Goal: Information Seeking & Learning: Learn about a topic

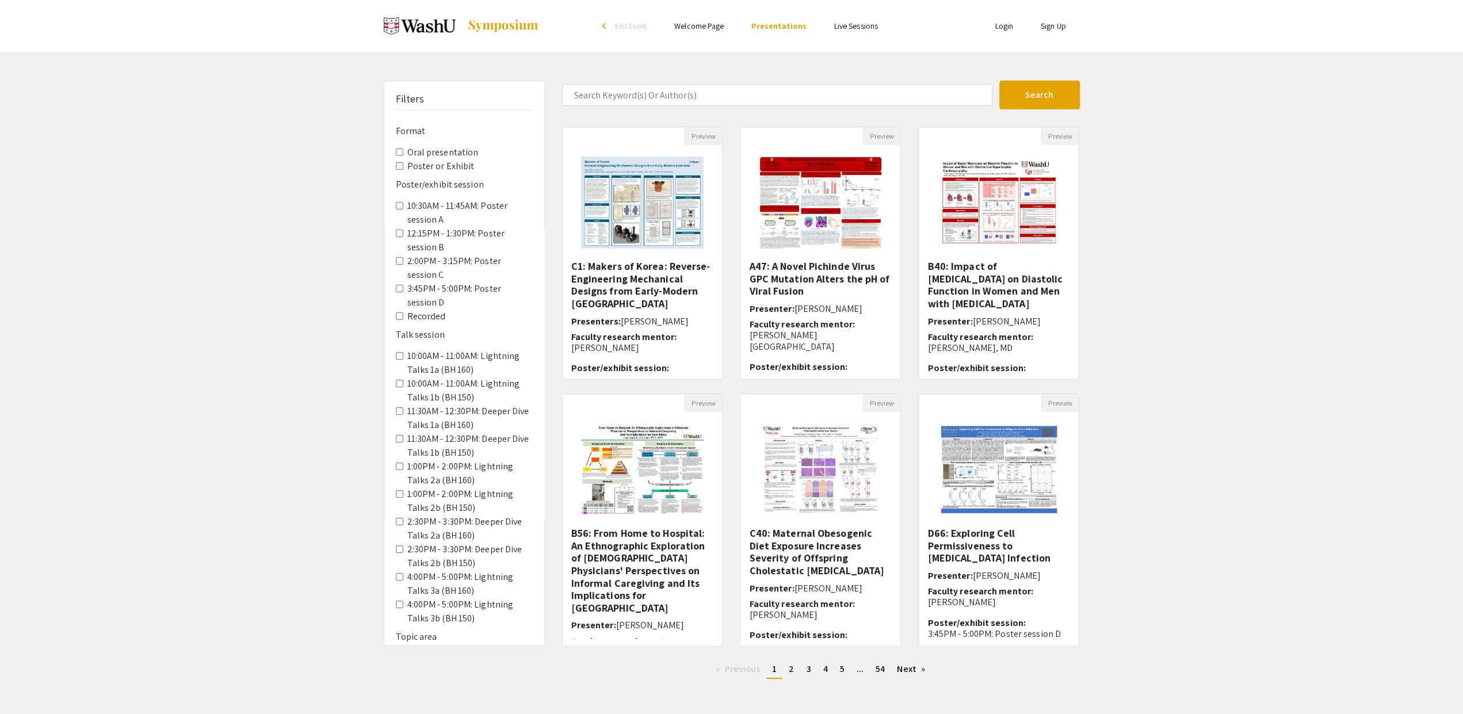
scroll to position [786, 0]
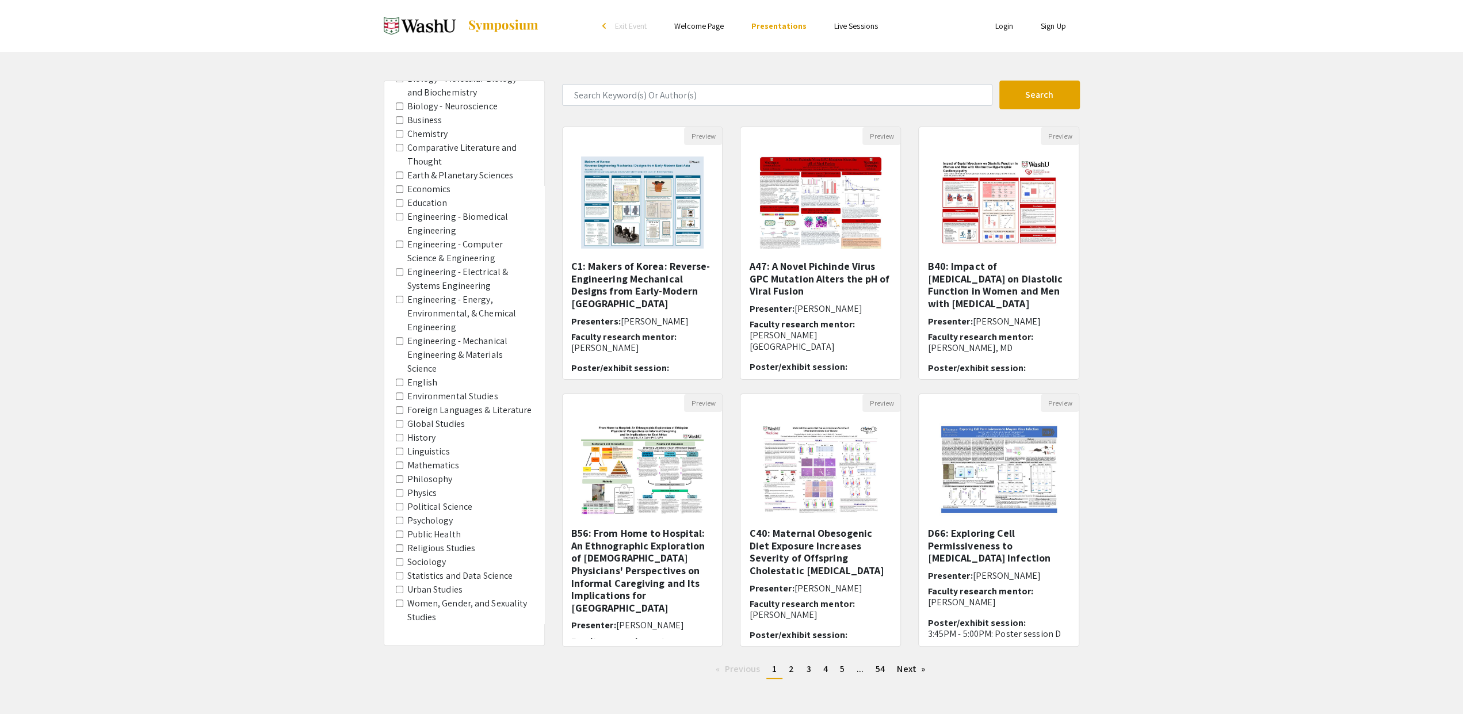
click at [400, 575] on Science "Statistics and Data Science" at bounding box center [399, 575] width 7 height 7
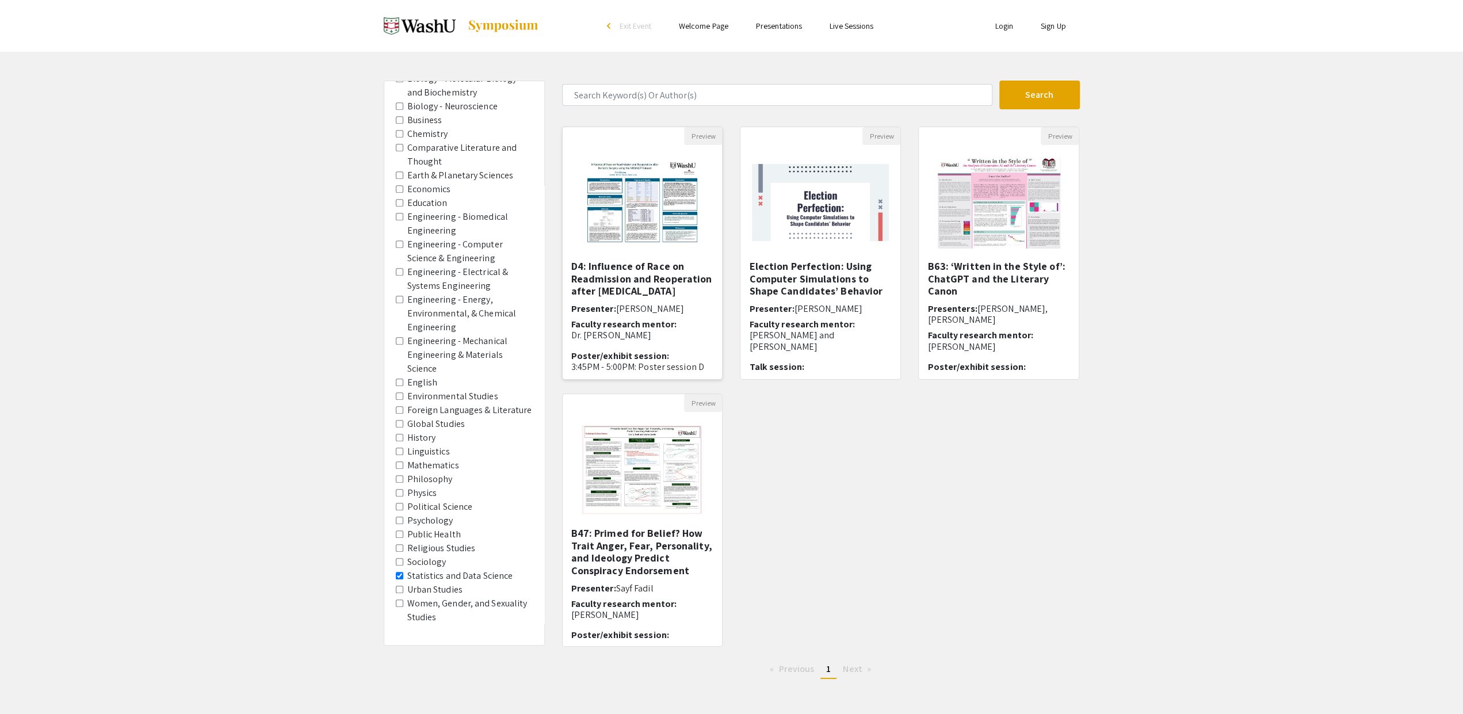
click at [652, 203] on img at bounding box center [642, 202] width 142 height 115
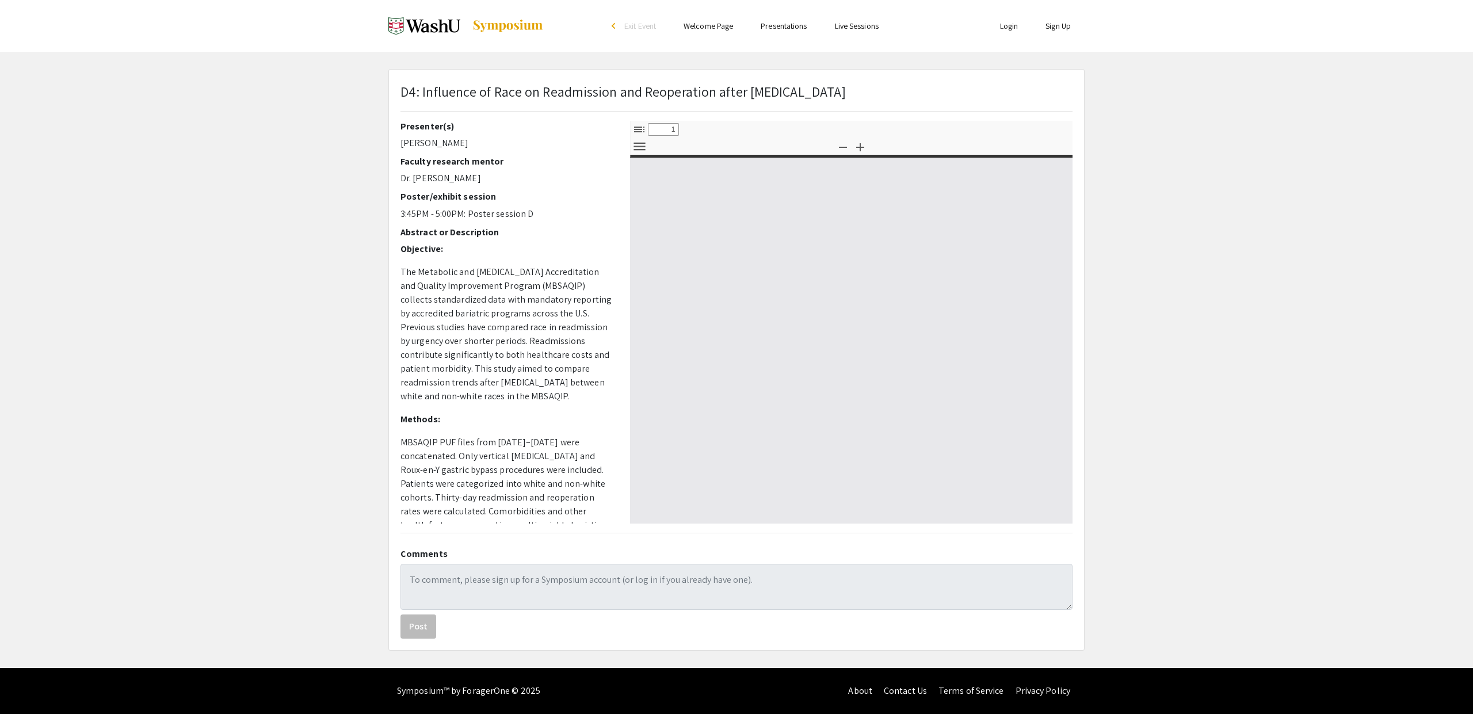
select select "custom"
type input "0"
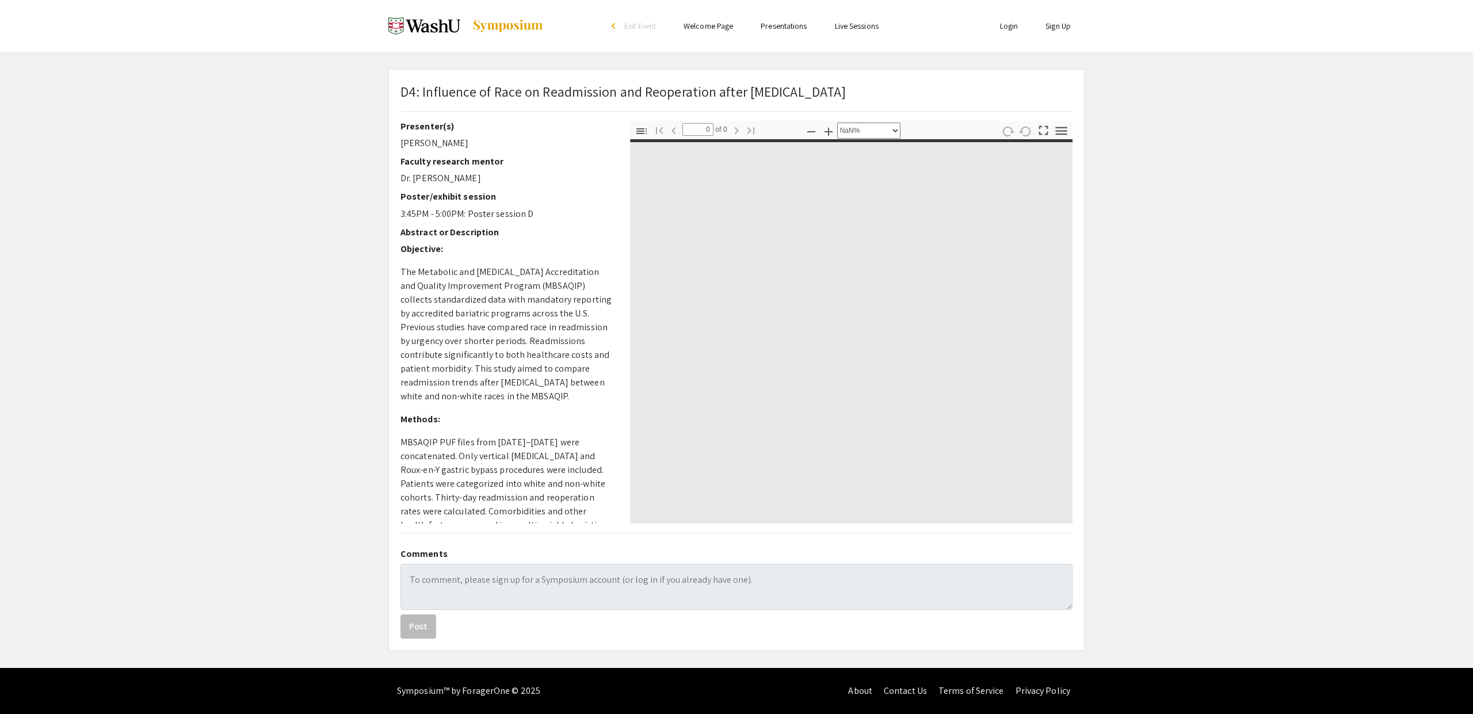
select select "auto"
type input "1"
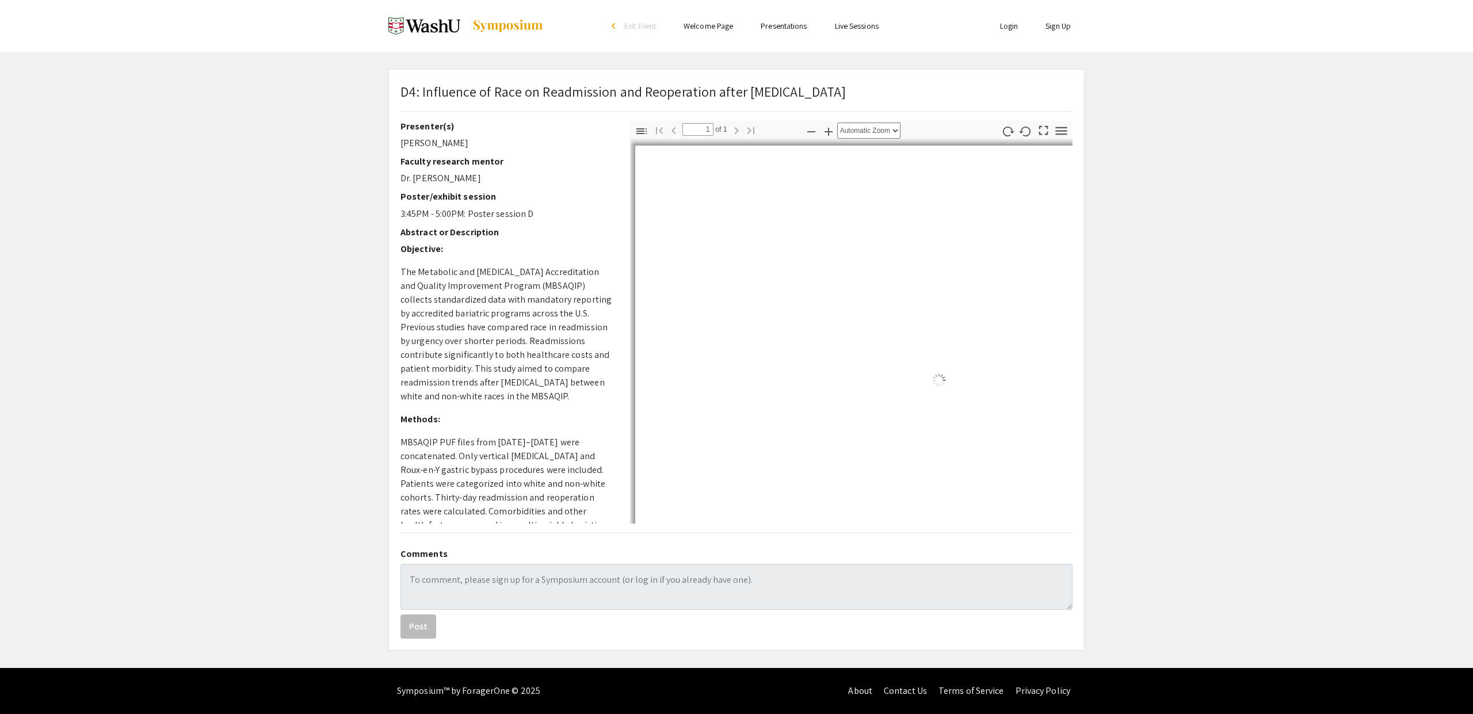
select select "auto"
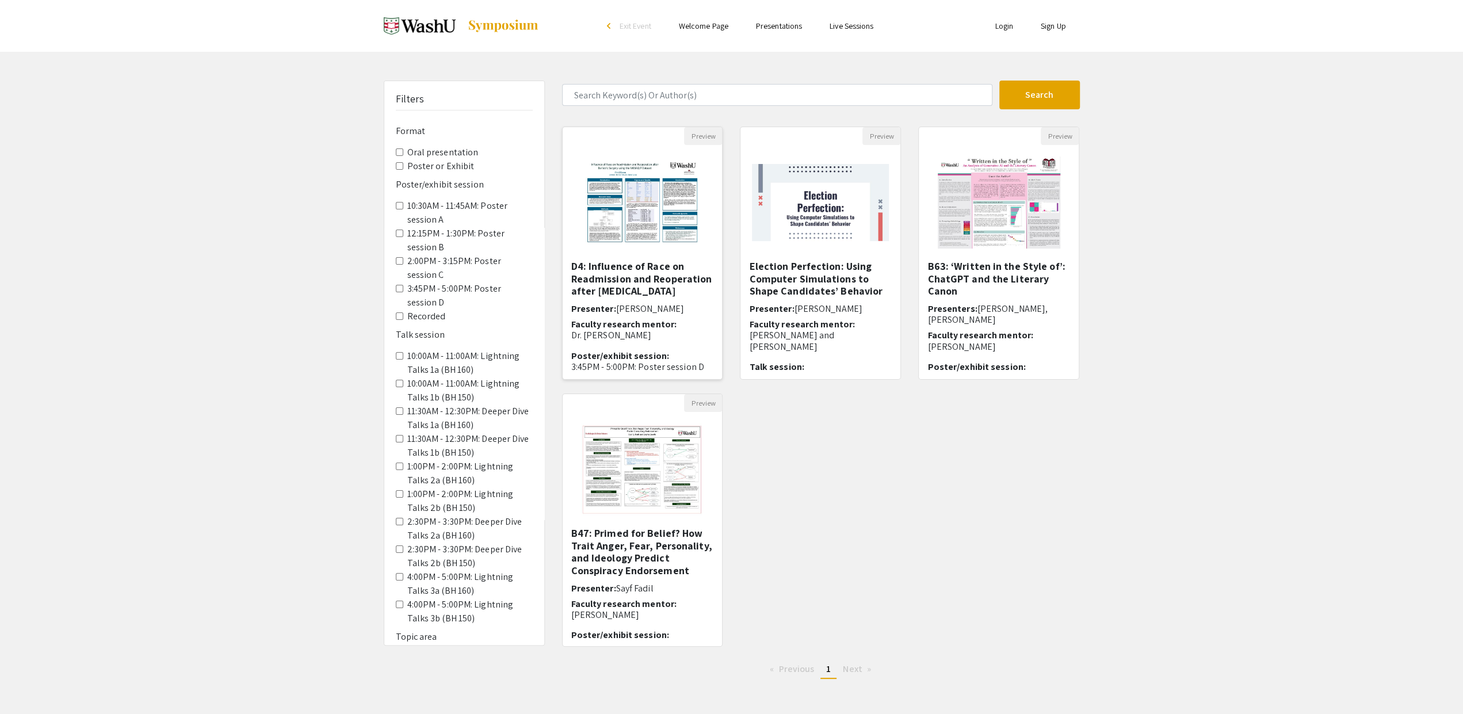
scroll to position [786, 0]
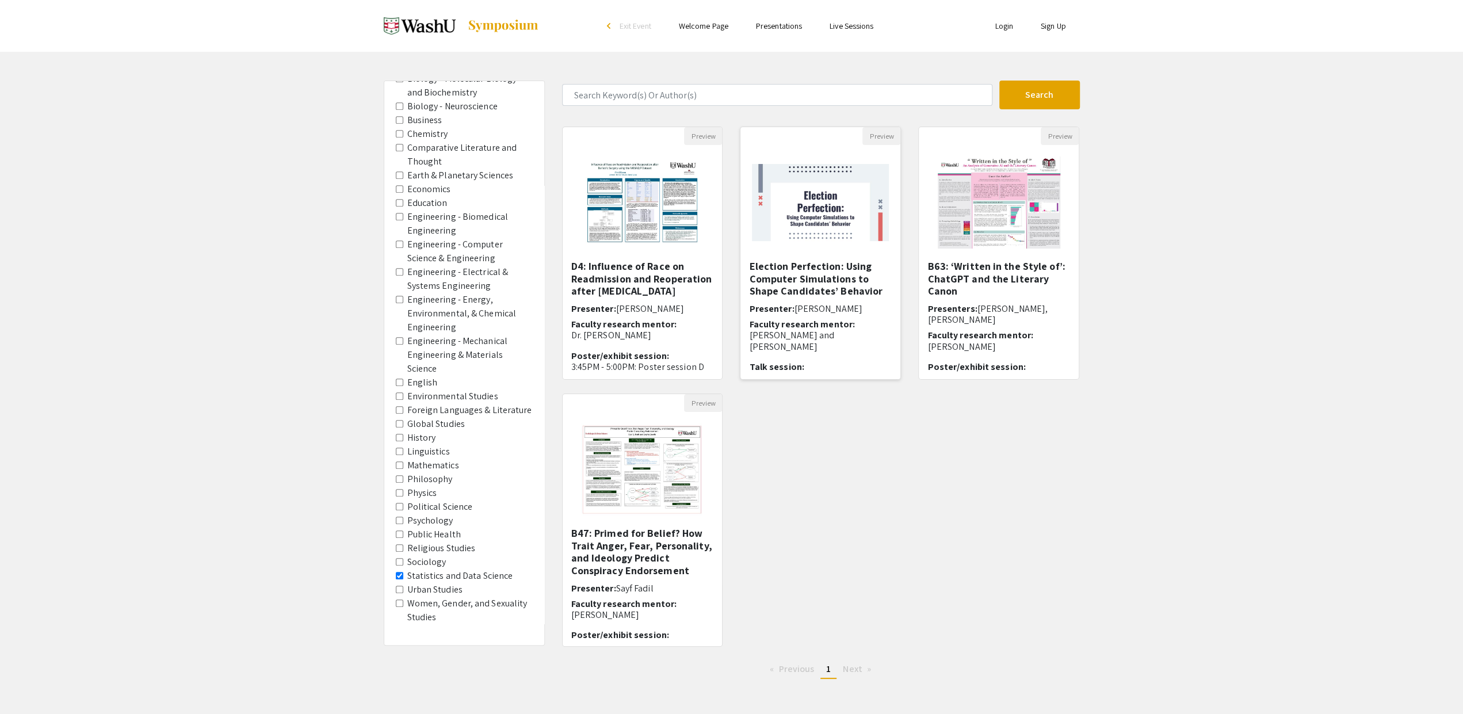
click at [831, 208] on img at bounding box center [820, 202] width 160 height 100
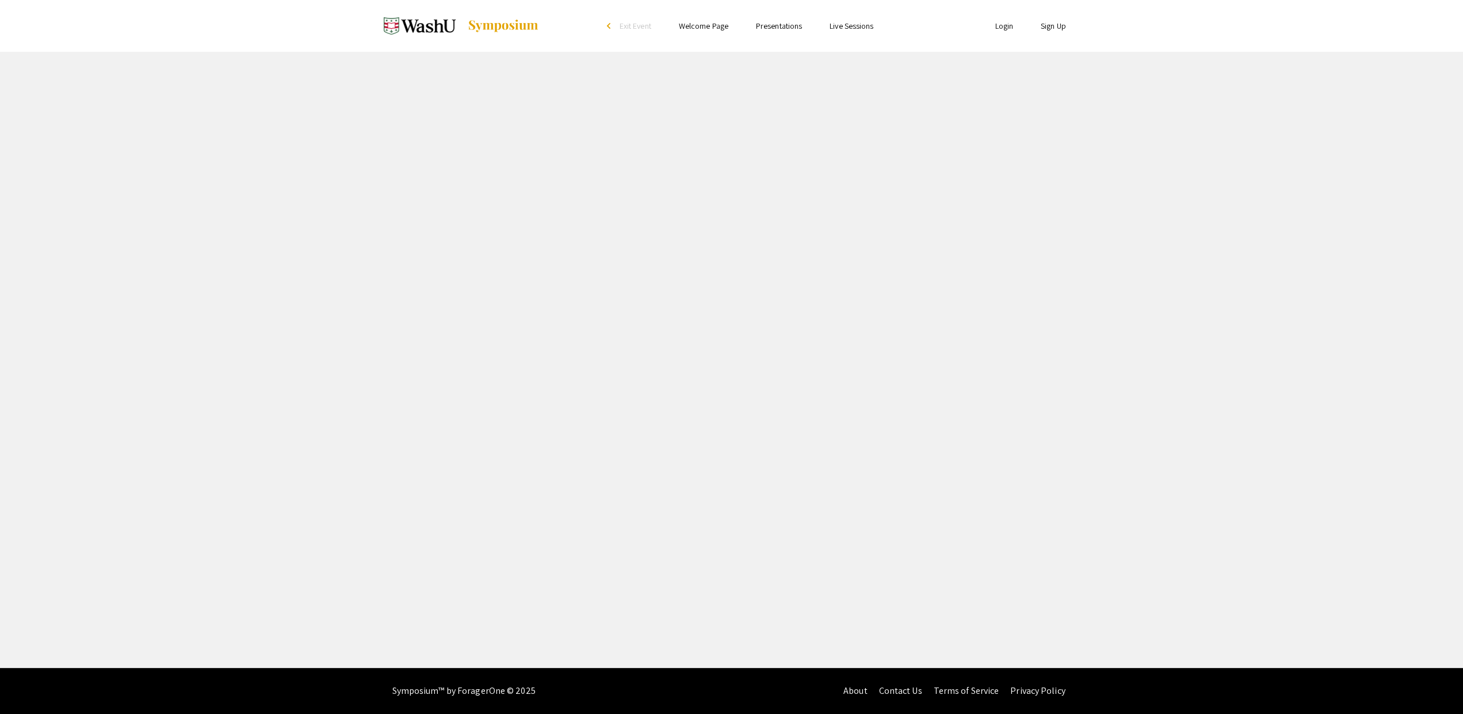
select select "custom"
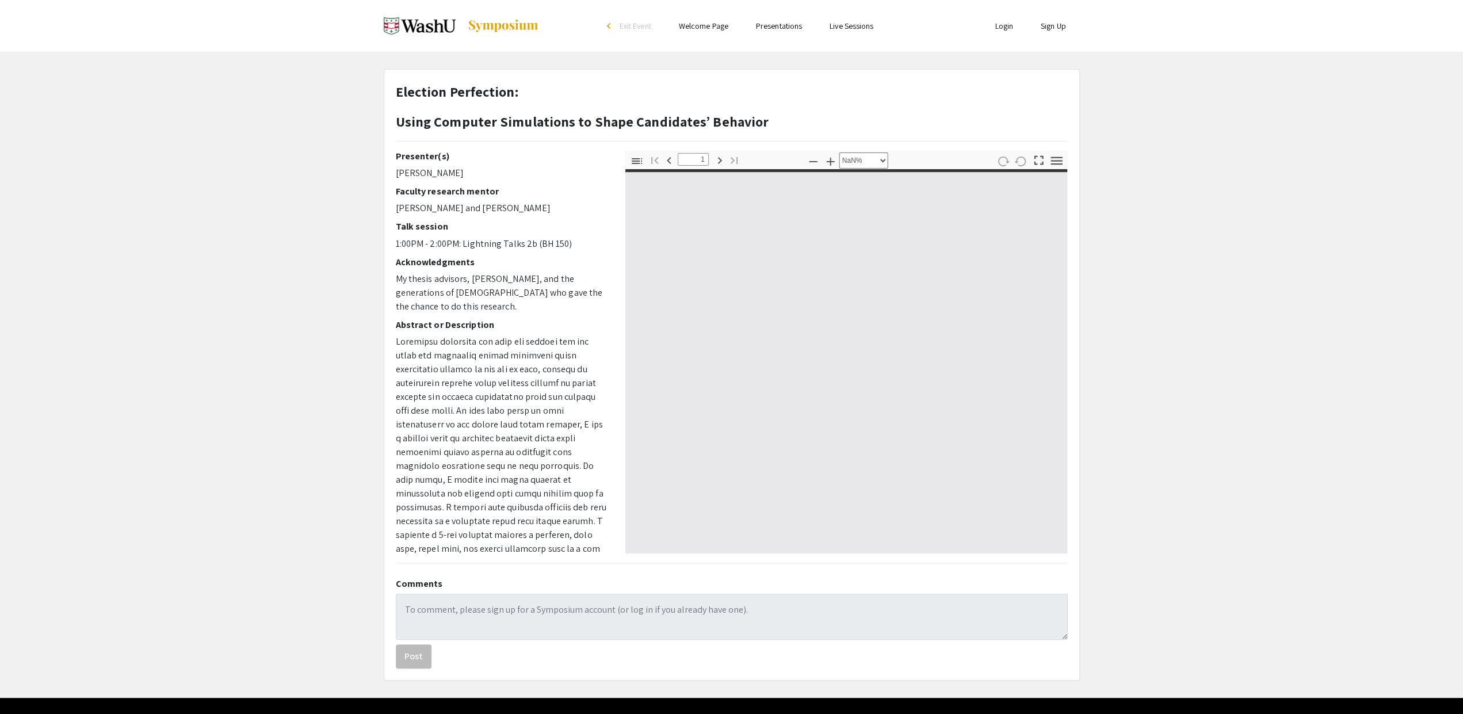
type input "0"
select select "auto"
type input "1"
select select "auto"
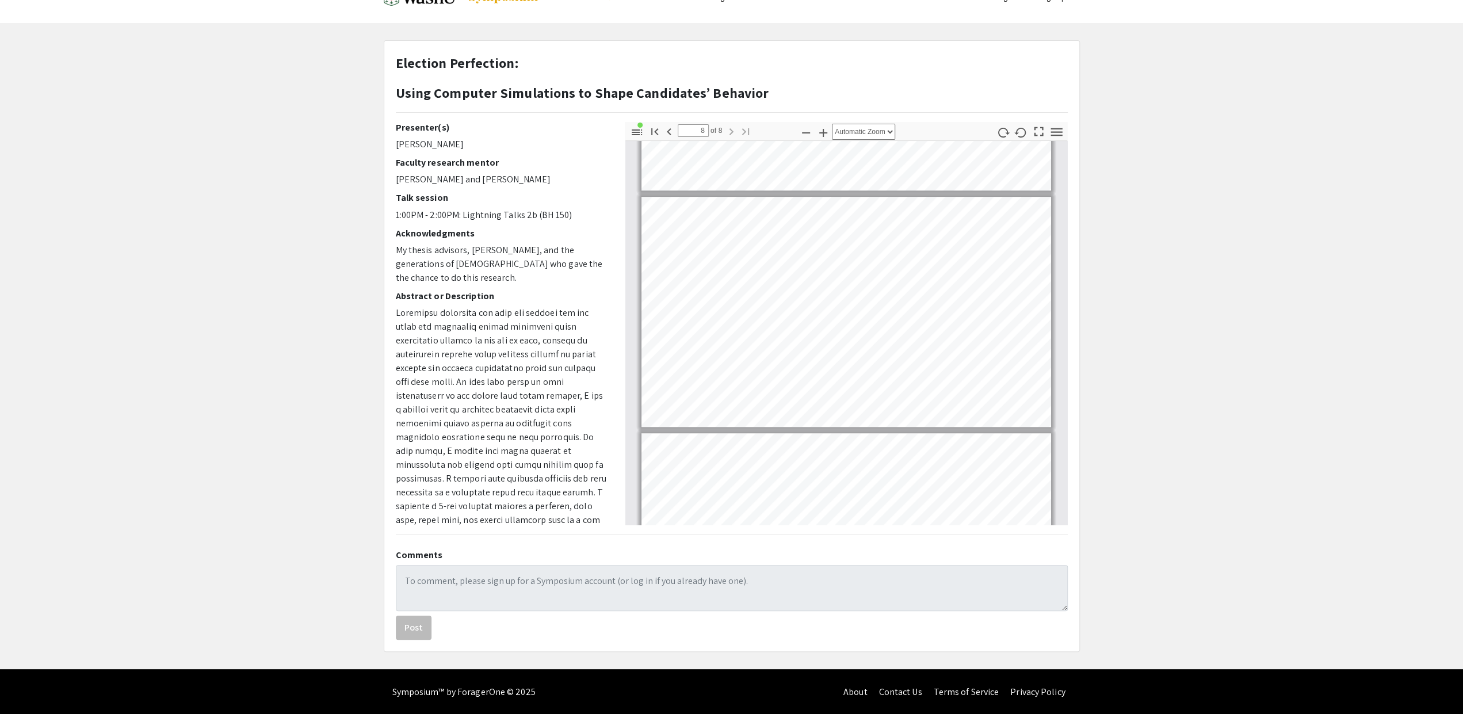
scroll to position [1509, 0]
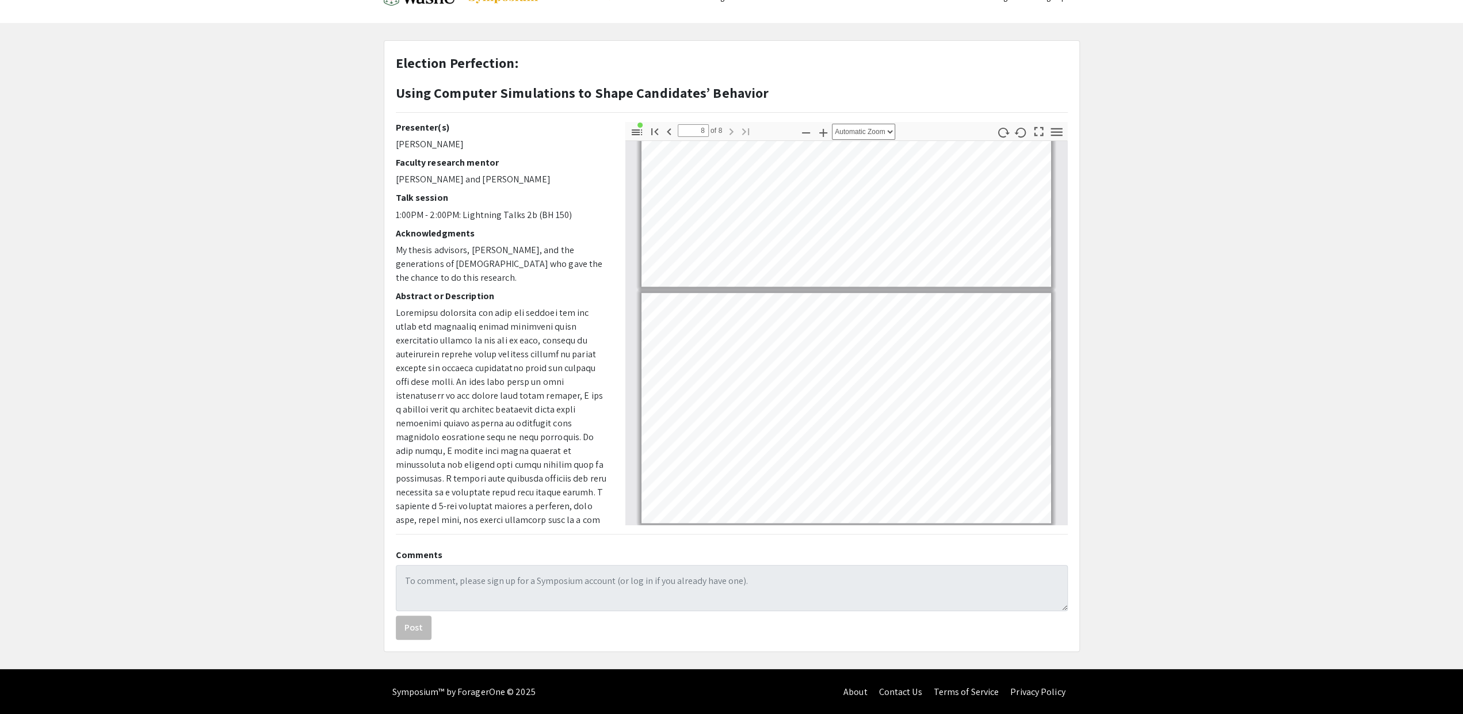
click at [546, 402] on p at bounding box center [502, 465] width 212 height 318
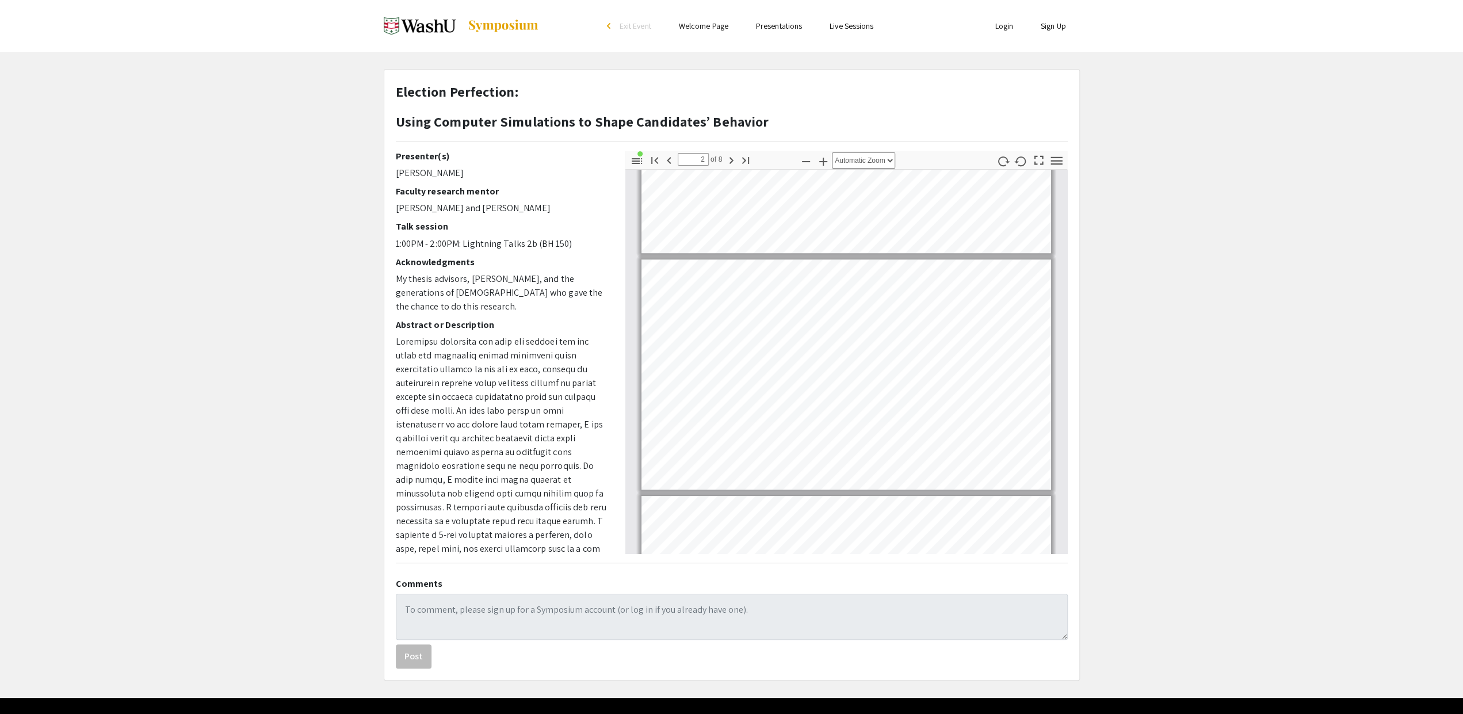
scroll to position [137, 0]
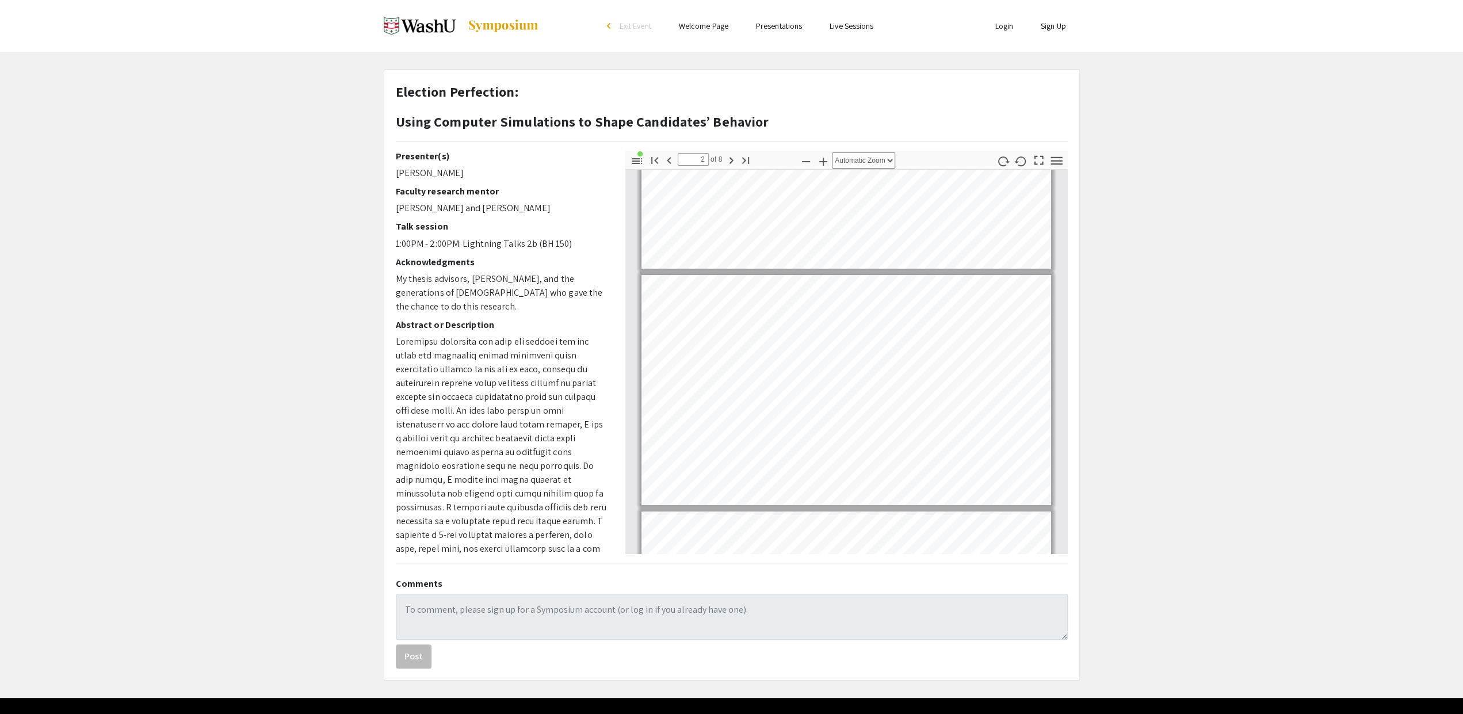
type input "1"
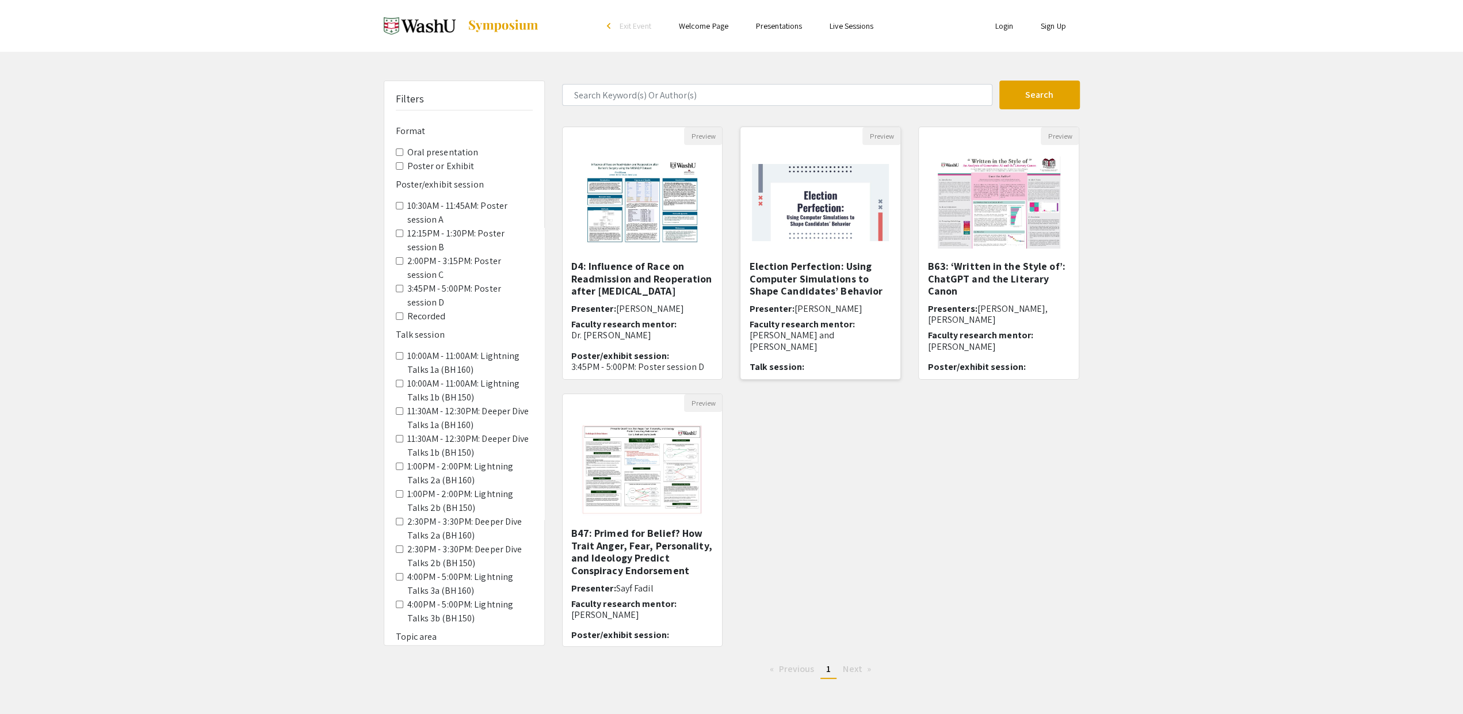
scroll to position [786, 0]
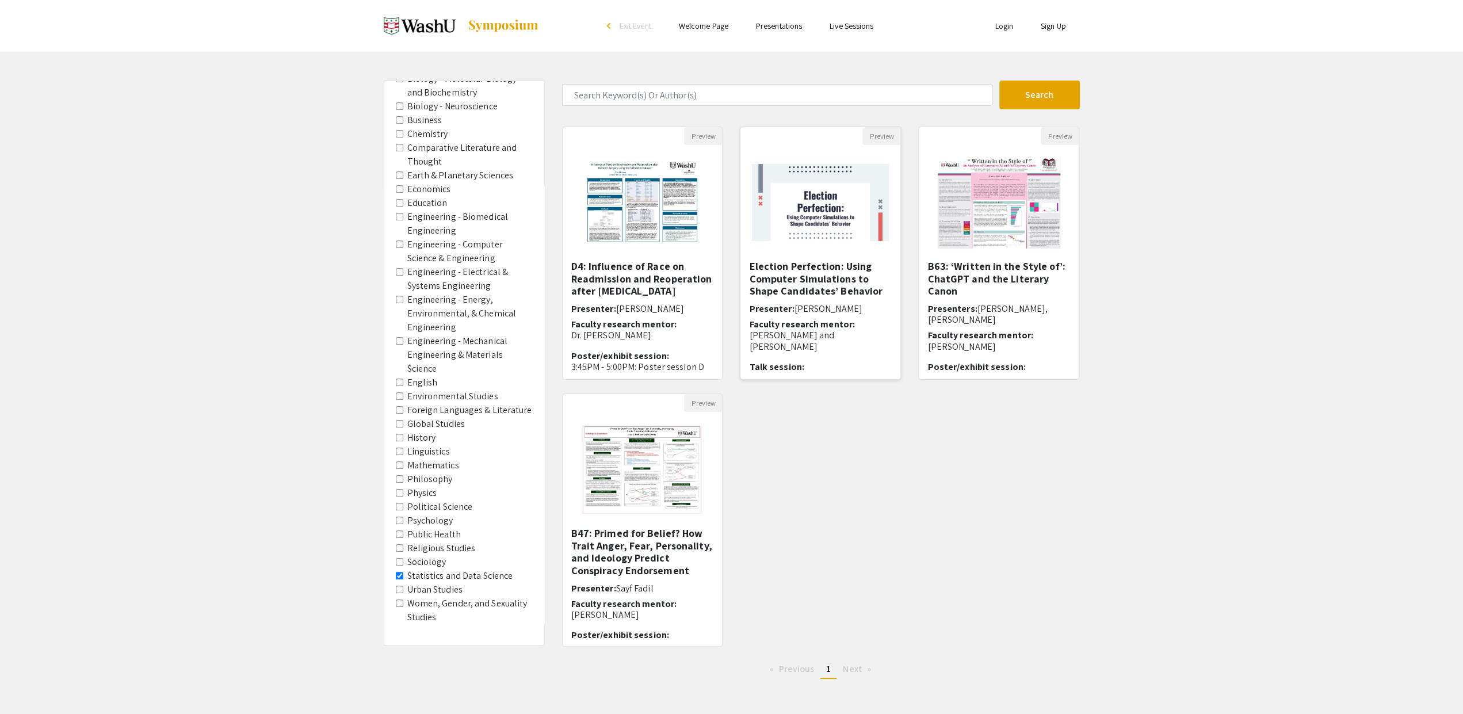
click at [808, 208] on img at bounding box center [820, 202] width 160 height 100
select select "custom"
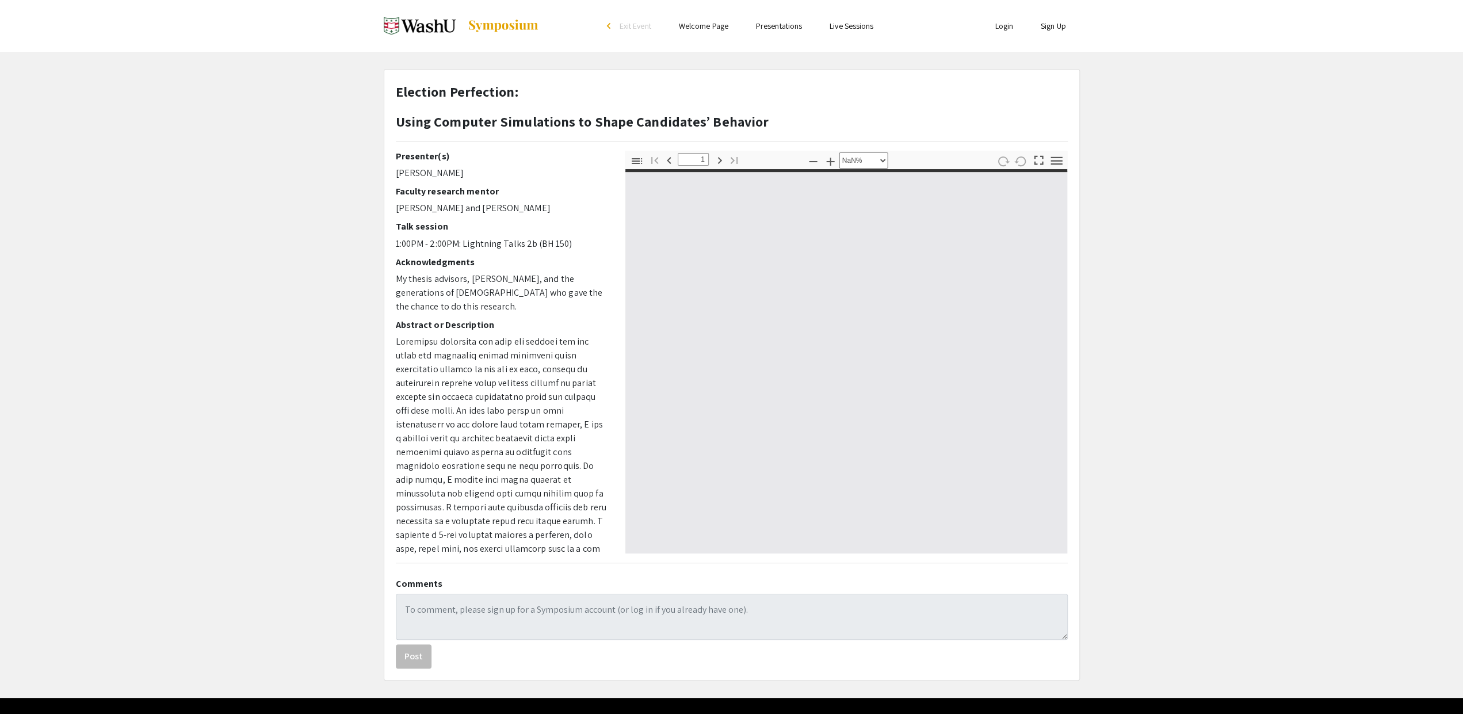
type input "0"
select select "auto"
type input "1"
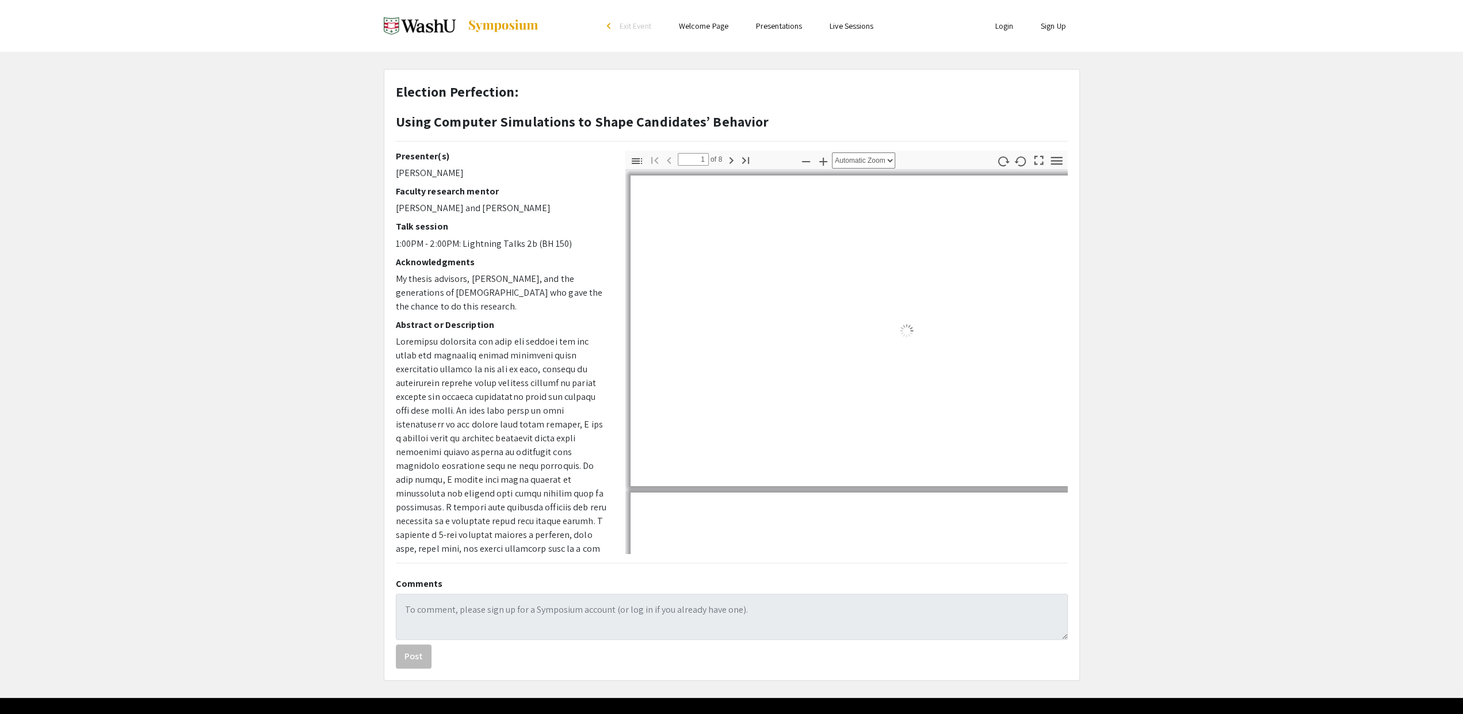
select select "auto"
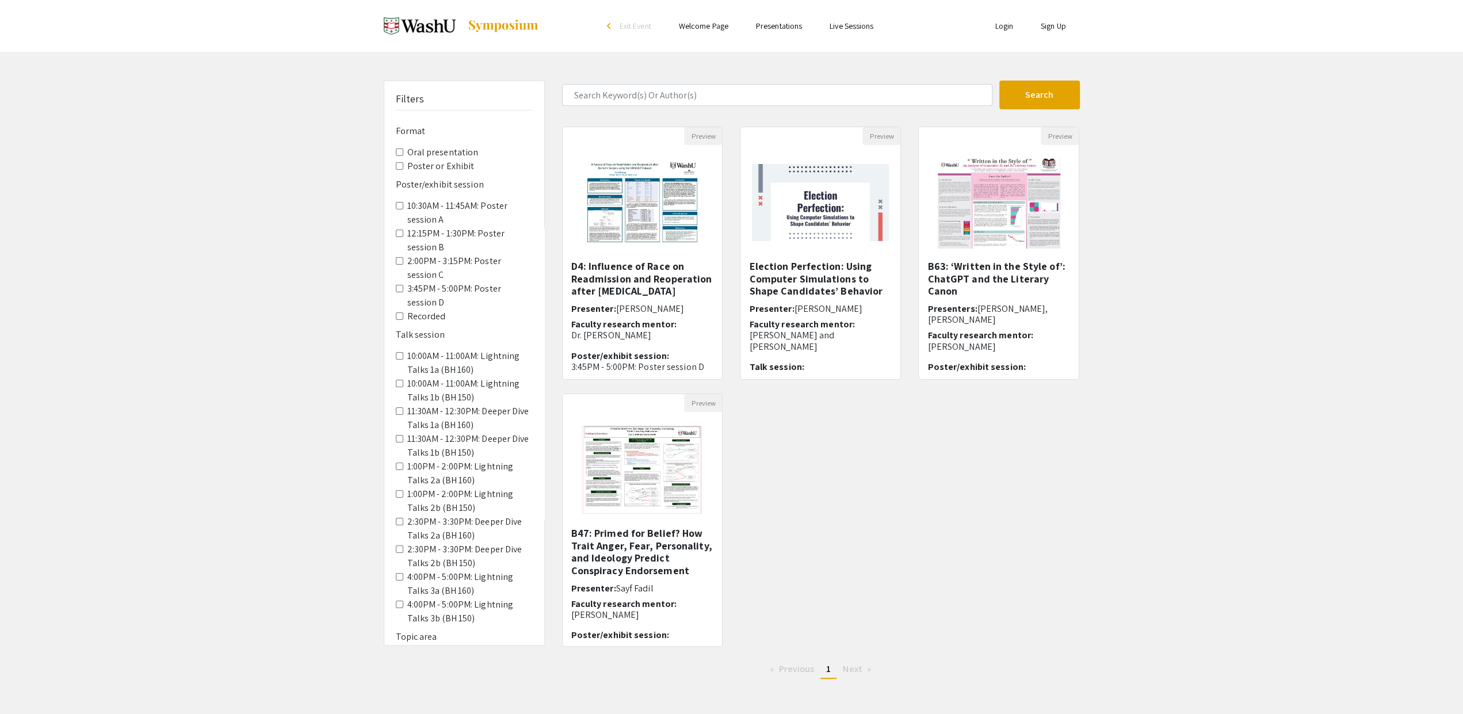
scroll to position [786, 0]
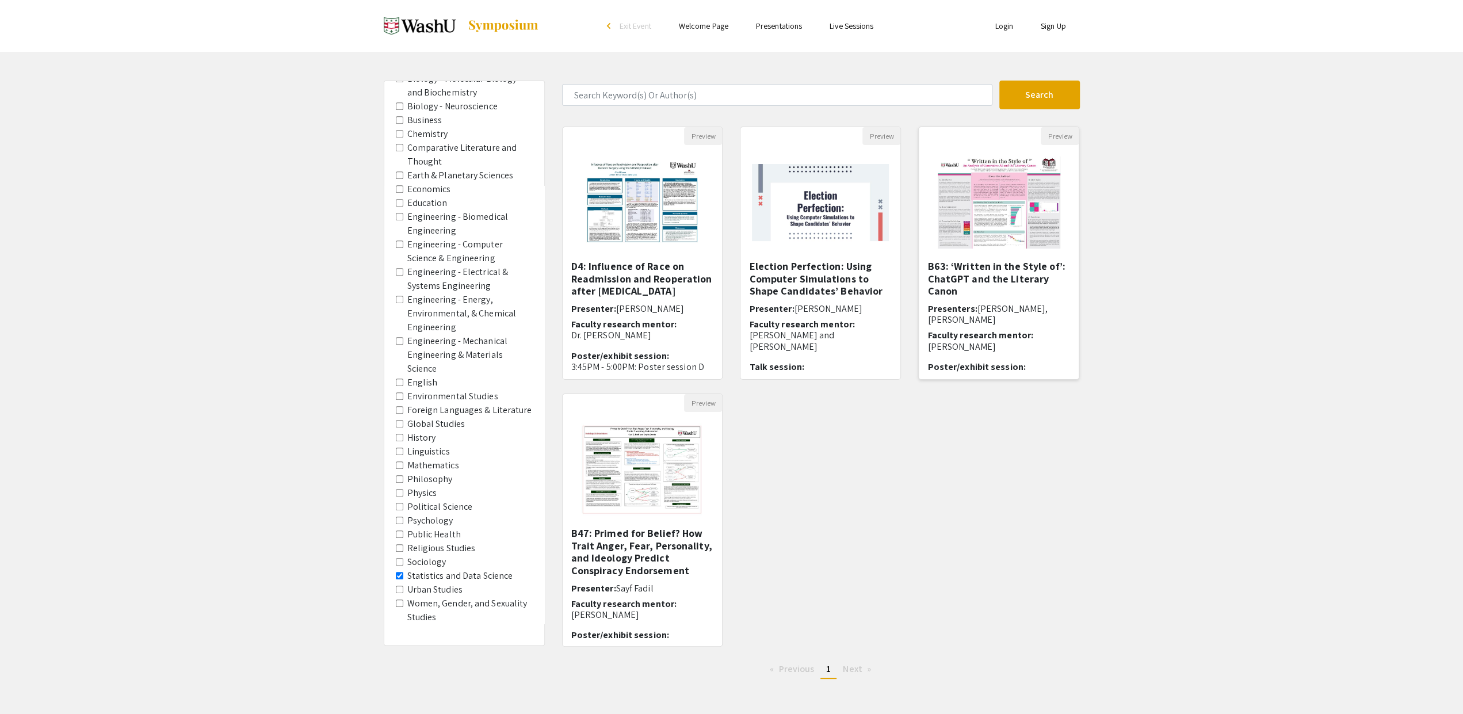
click at [961, 206] on img "Open Presentation <p>B63: ‘Written in the Style of’: ChatGPT and the Literary C…" at bounding box center [999, 202] width 146 height 115
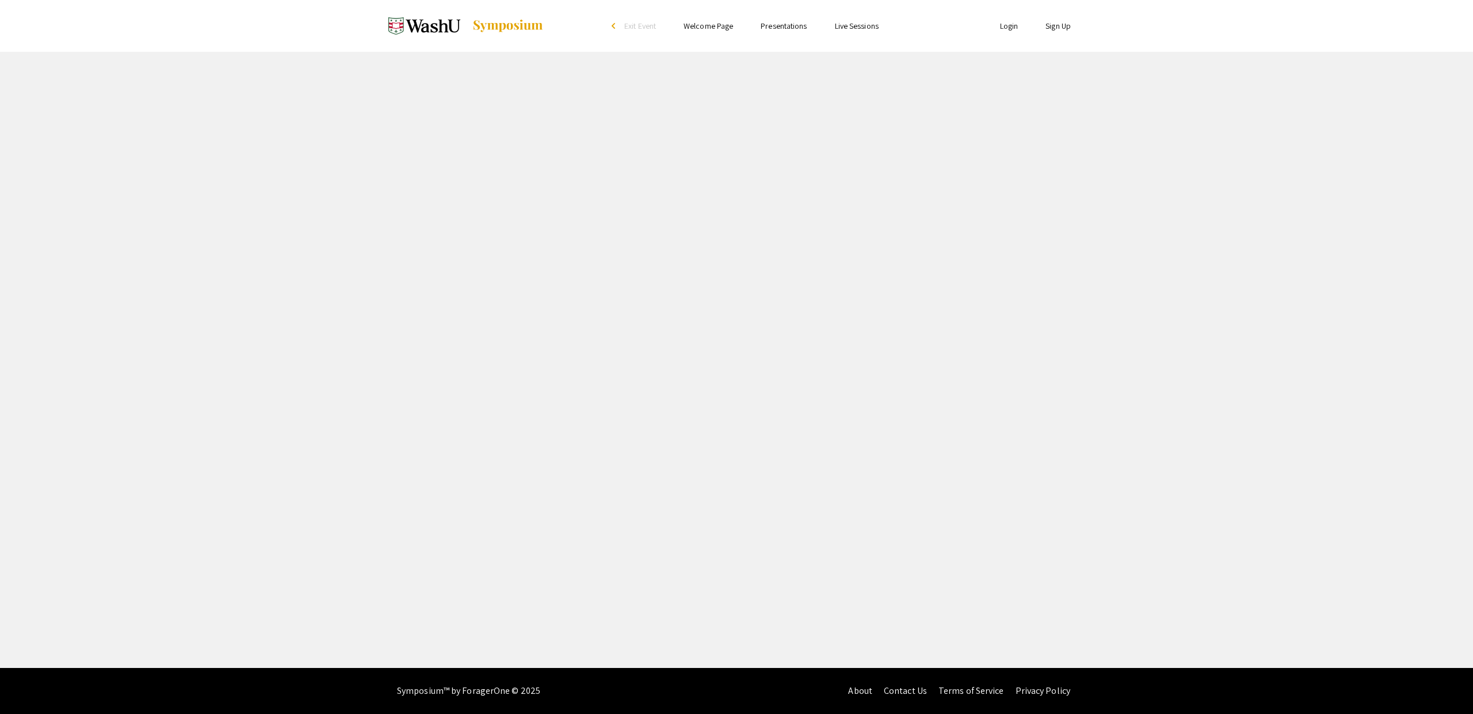
select select "custom"
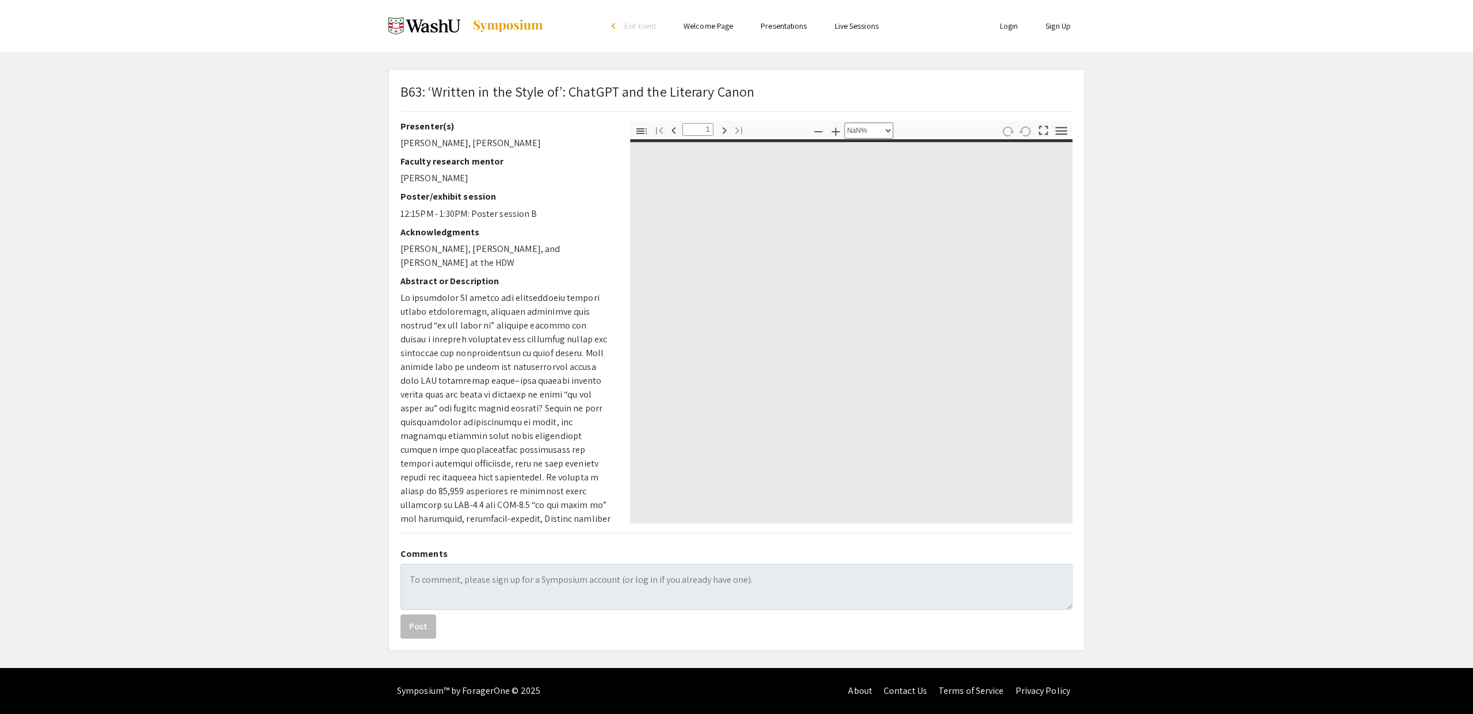
type input "0"
select select "auto"
type input "1"
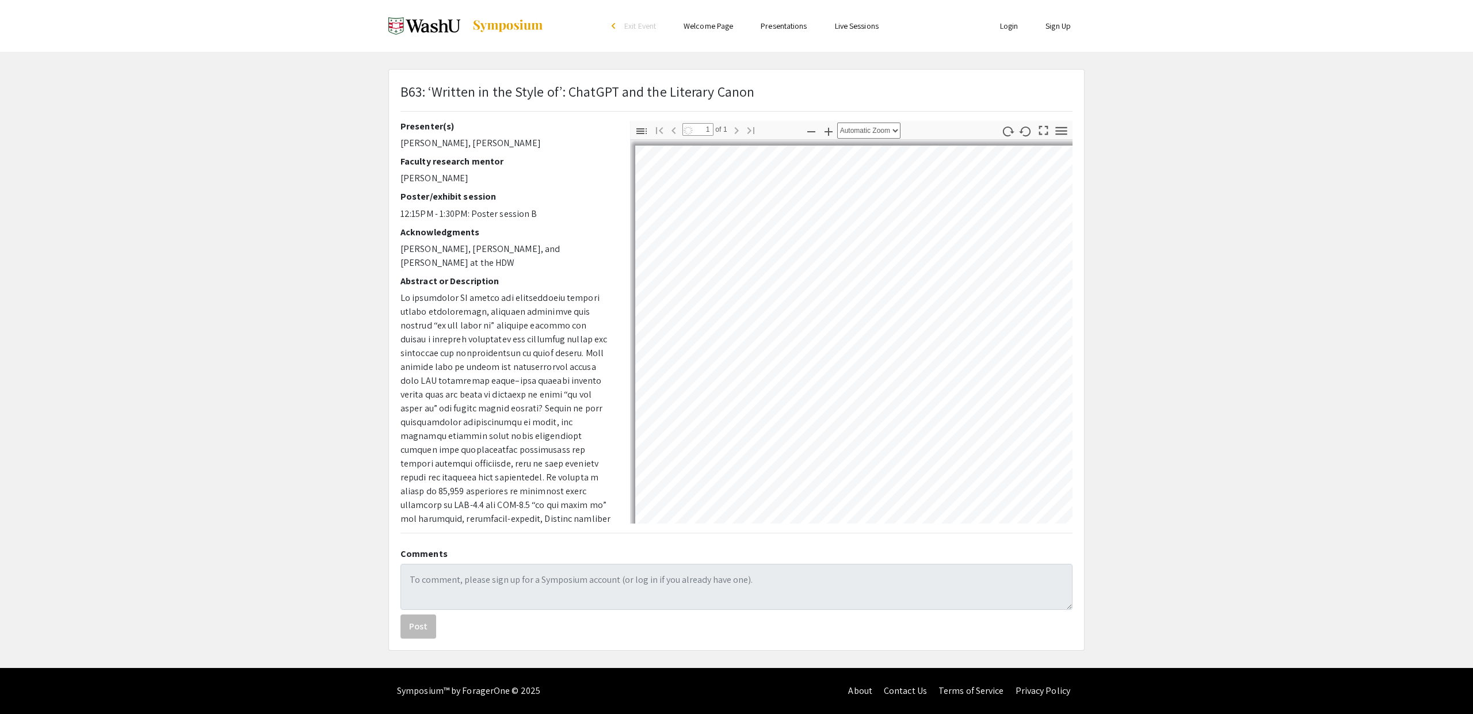
select select "auto"
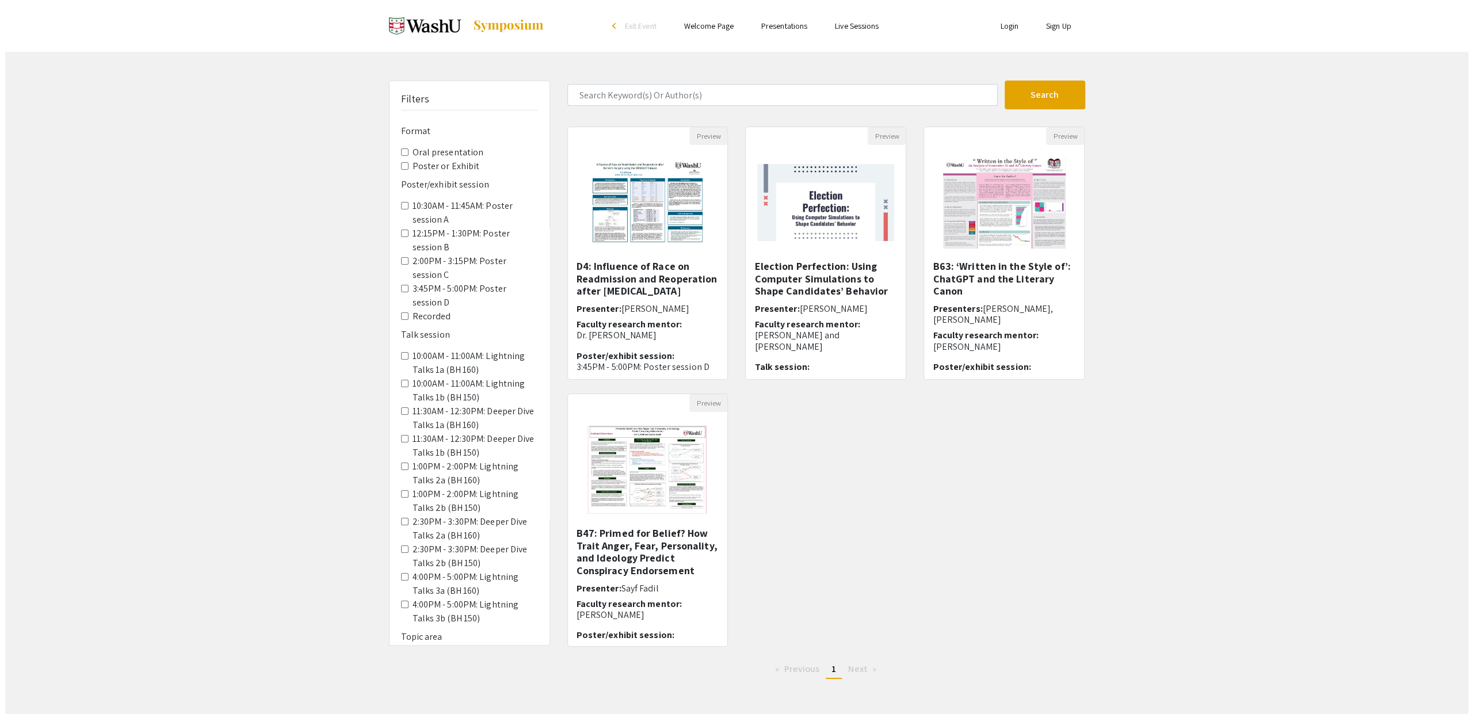
scroll to position [786, 0]
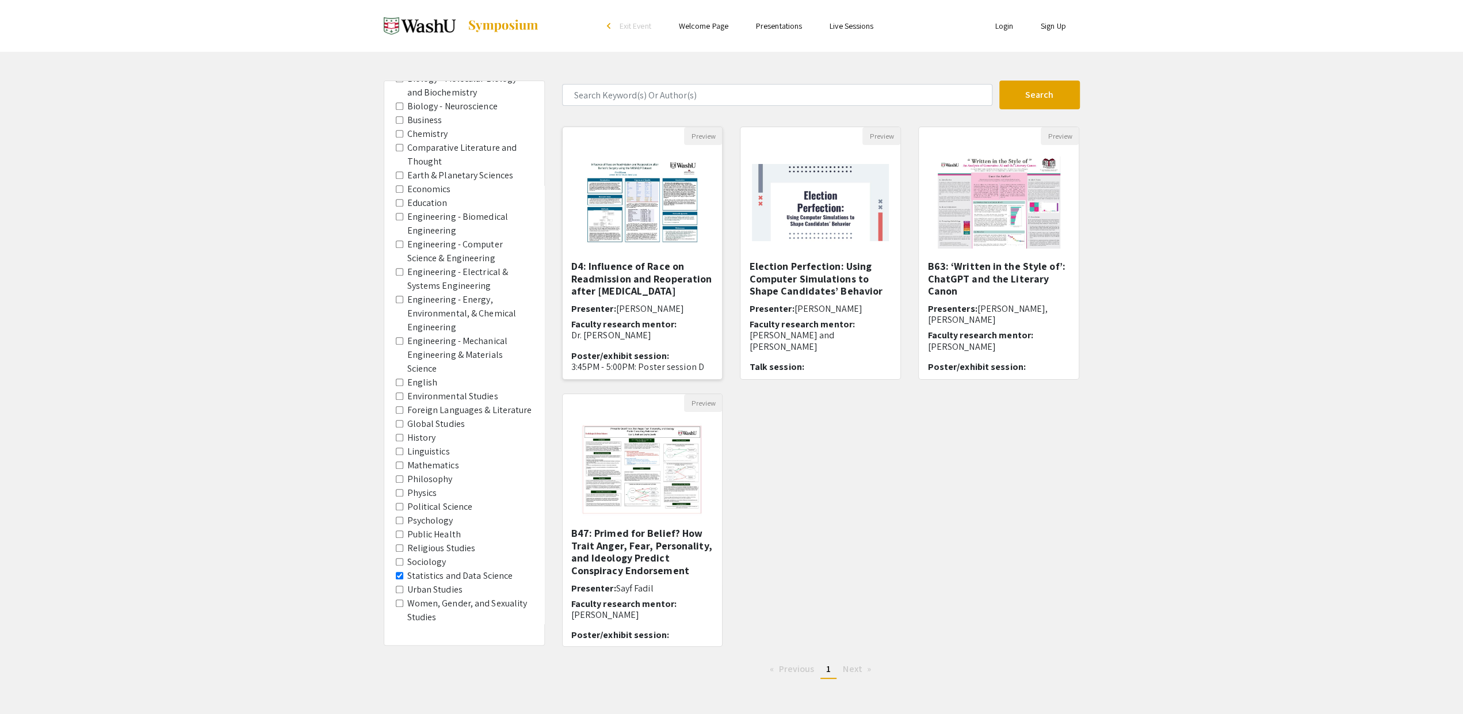
click at [622, 210] on img at bounding box center [642, 202] width 142 height 115
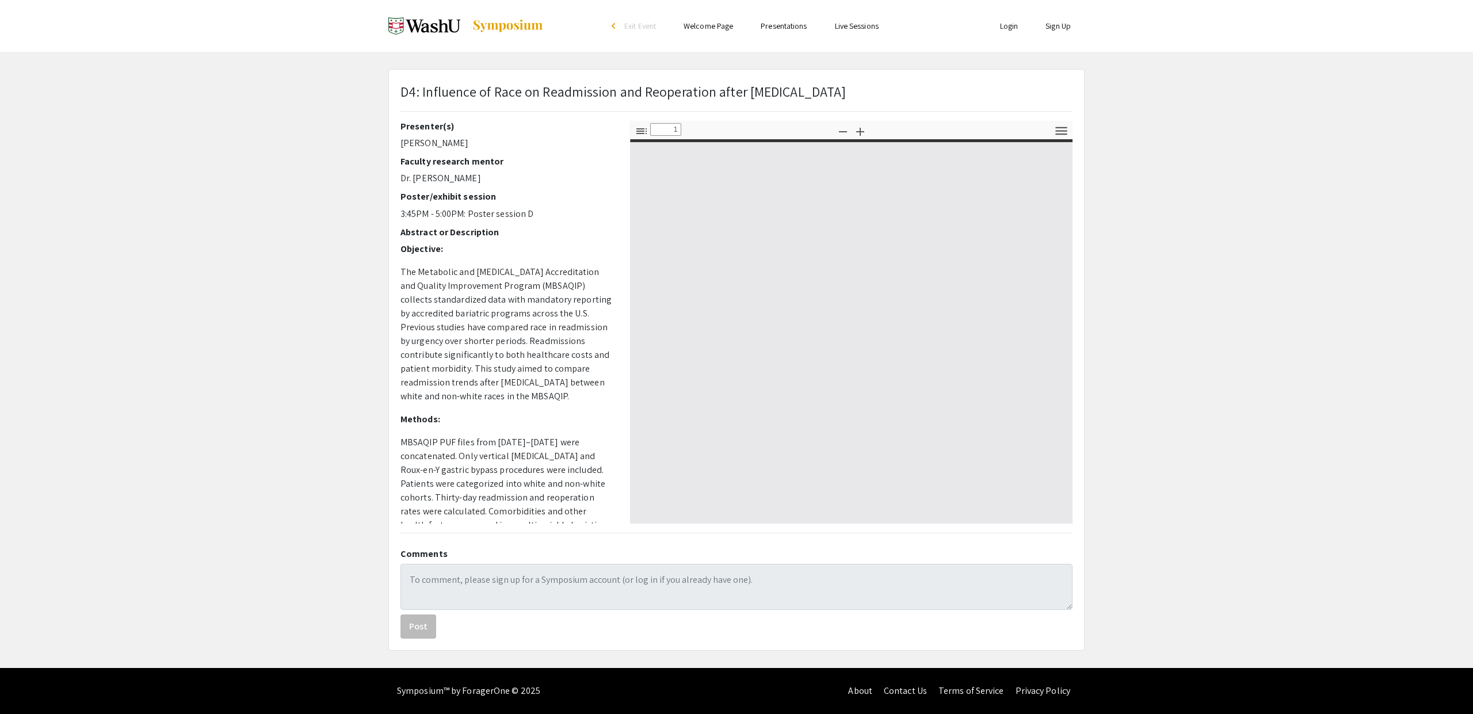
select select "custom"
type input "0"
select select "auto"
type input "1"
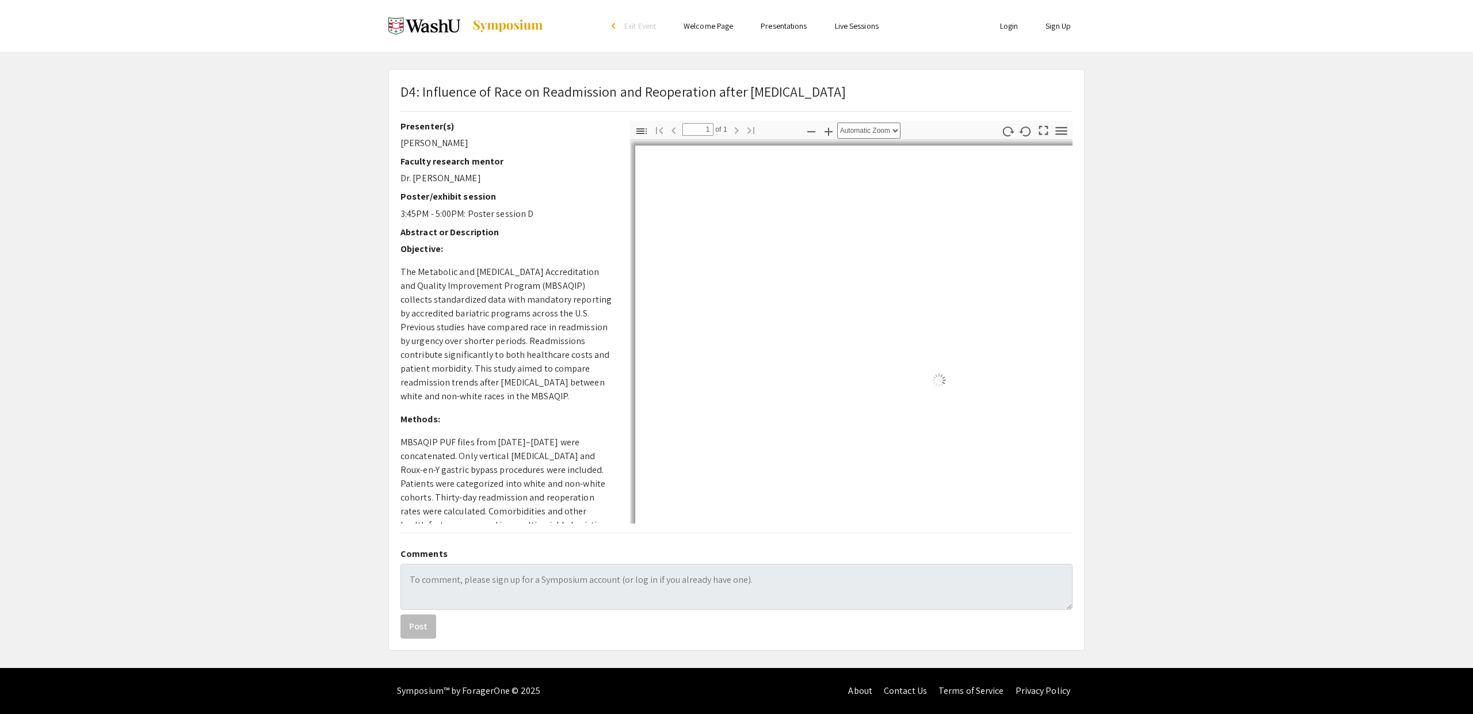
select select "auto"
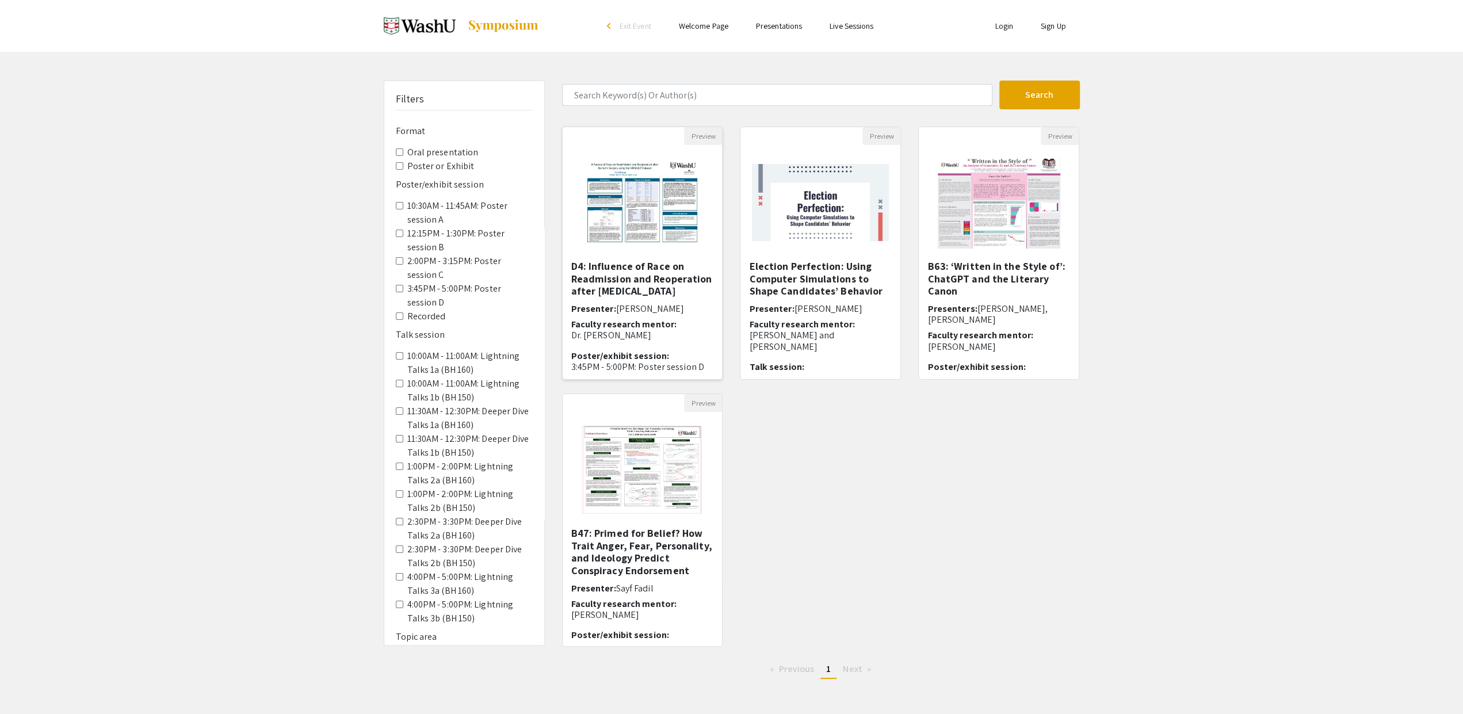
scroll to position [786, 0]
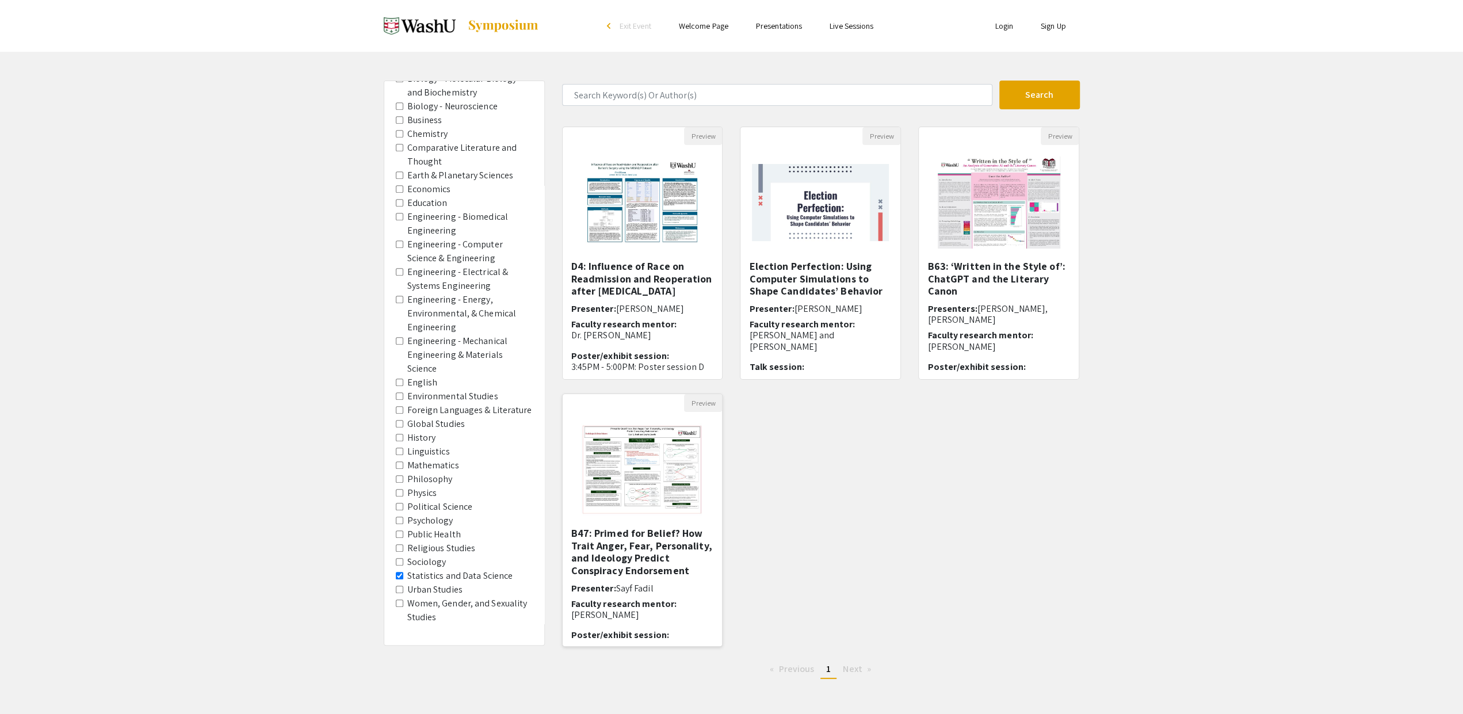
click at [608, 431] on img "Open Presentation <p>B47: Primed for Belief? How Trait Anger, Fear, Personality…" at bounding box center [643, 469] width 146 height 115
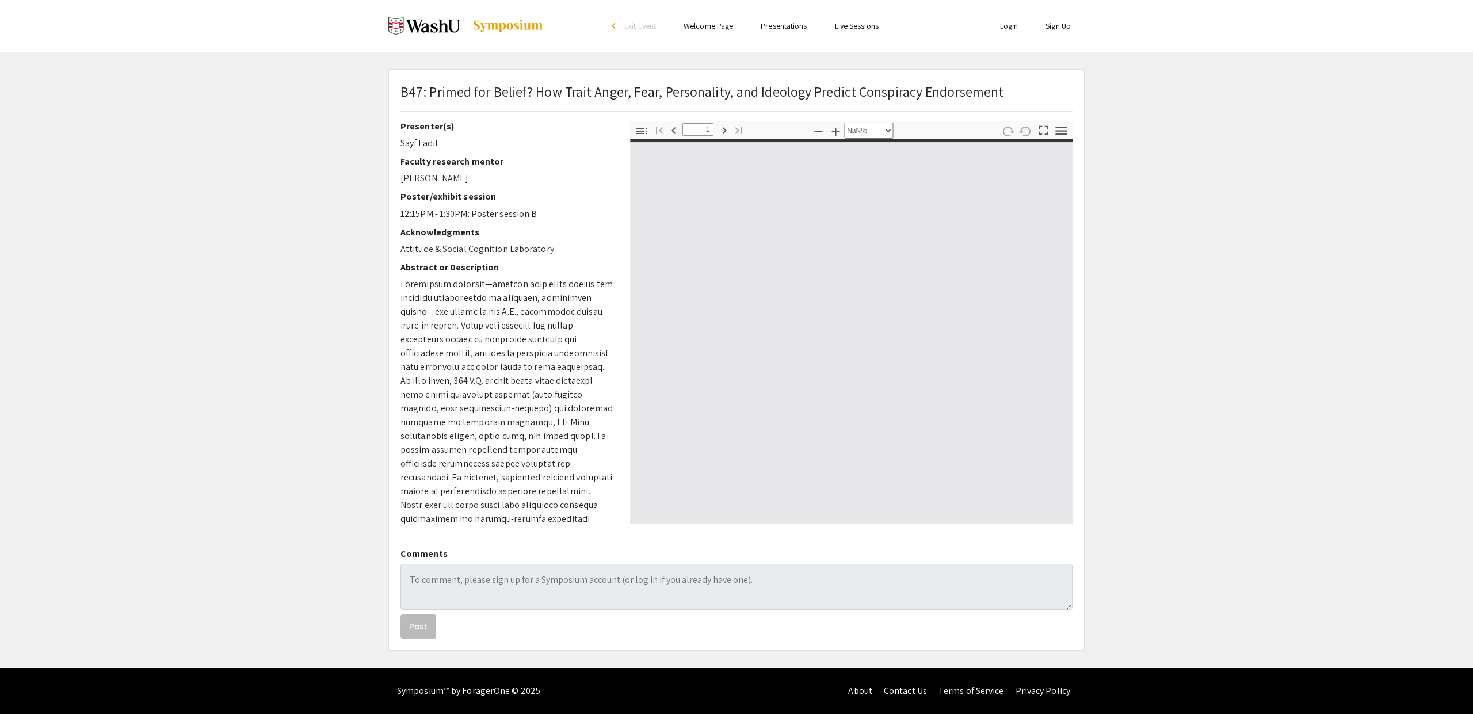
type input "0"
select select "custom"
type input "1"
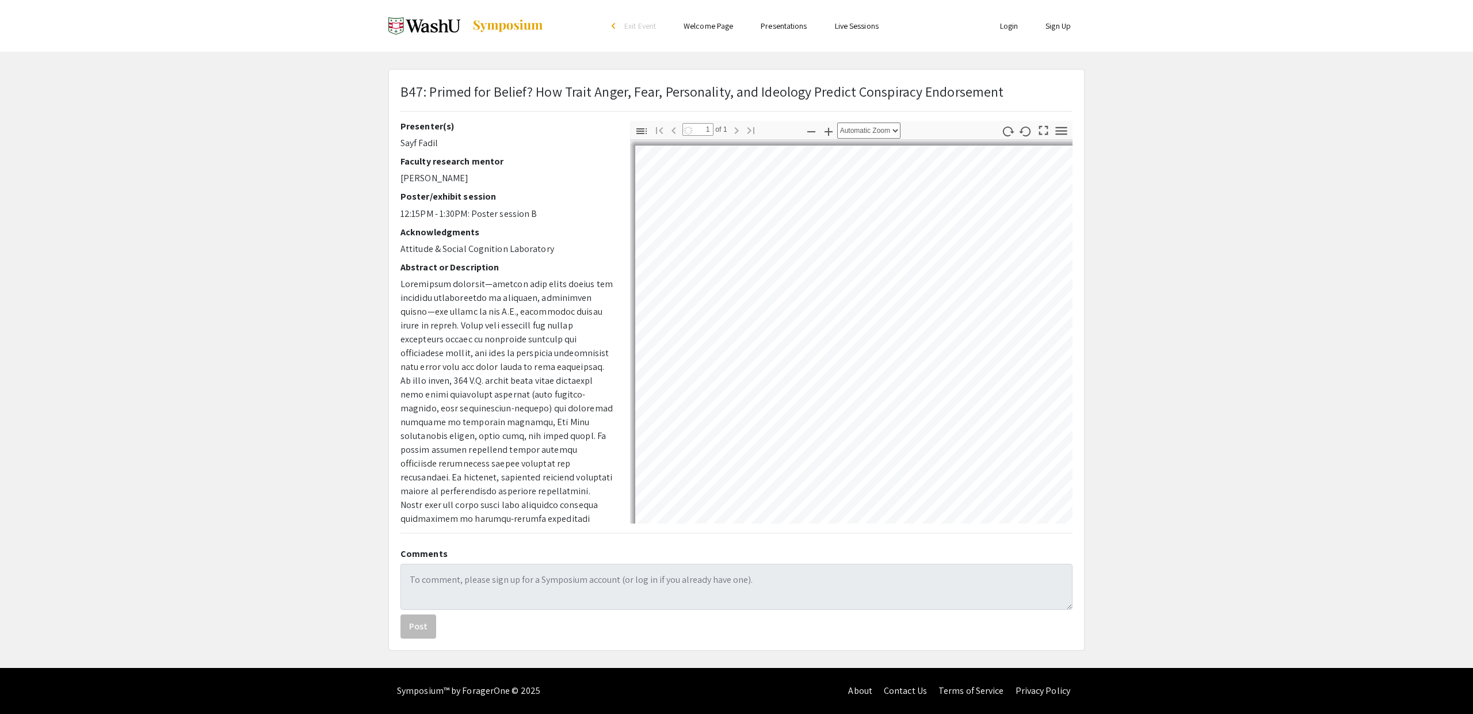
select select "auto"
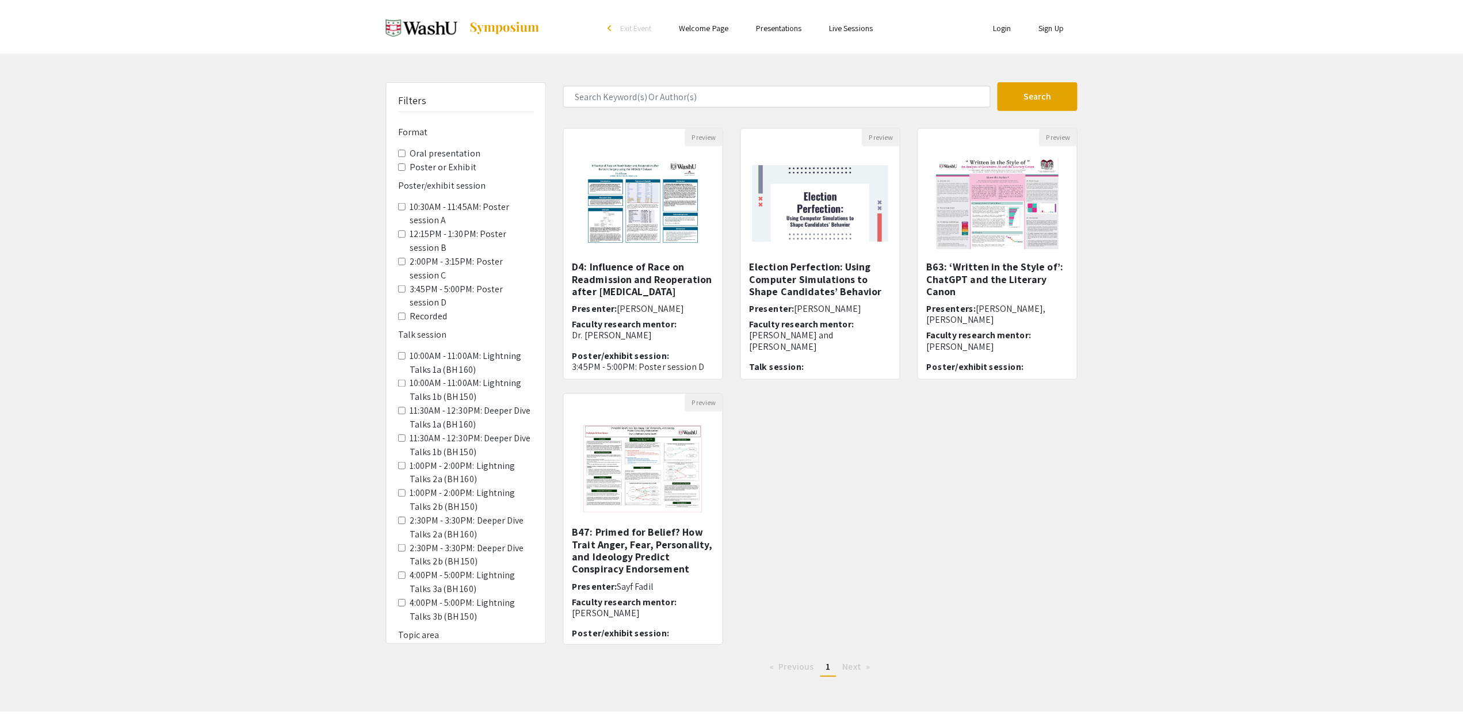
scroll to position [786, 0]
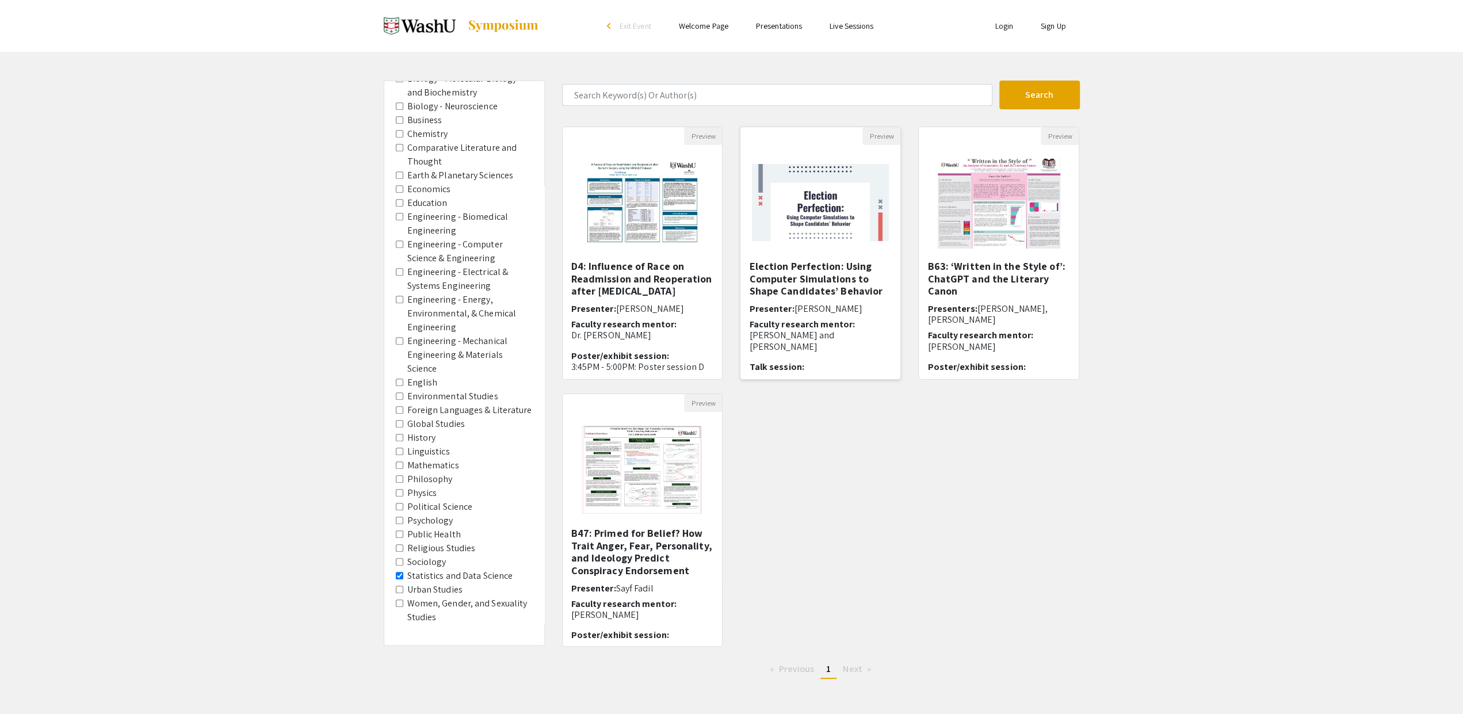
click at [804, 194] on img at bounding box center [820, 202] width 160 height 100
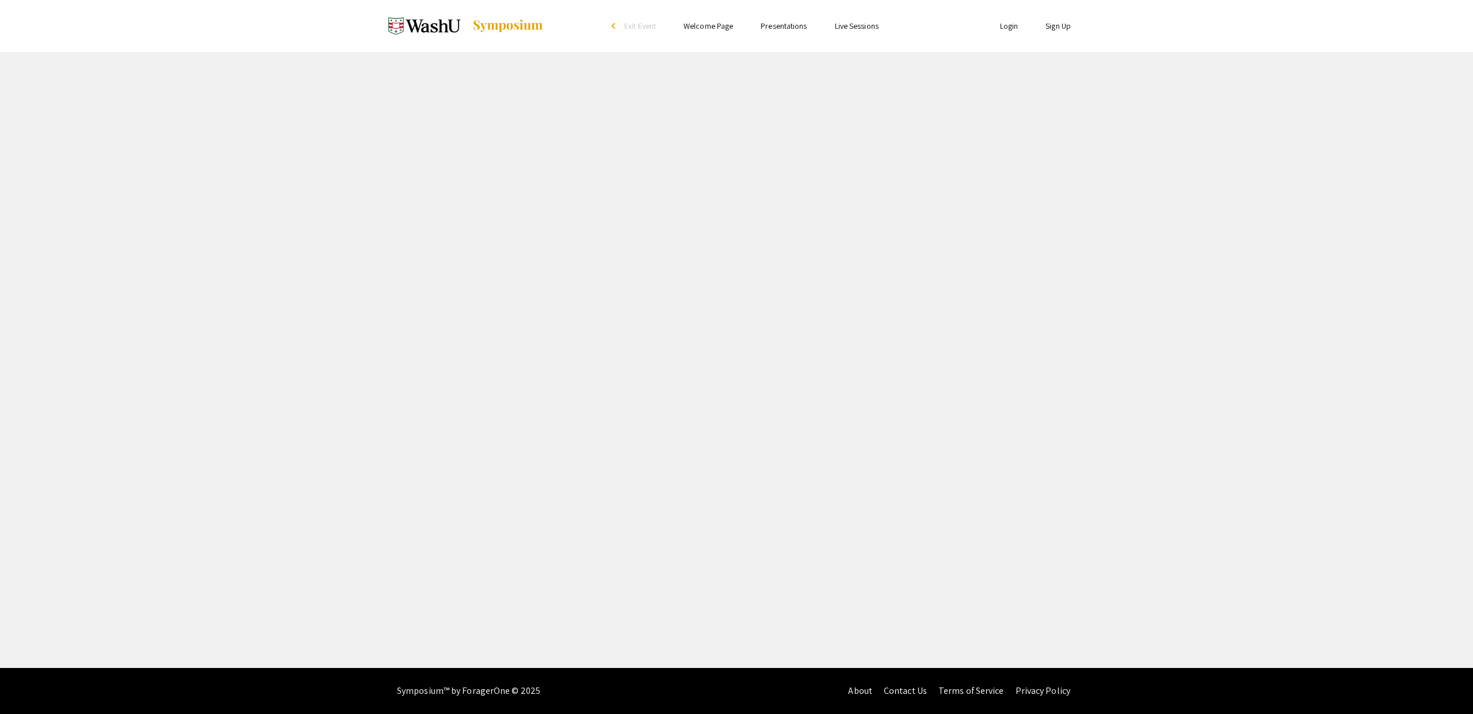
select select "custom"
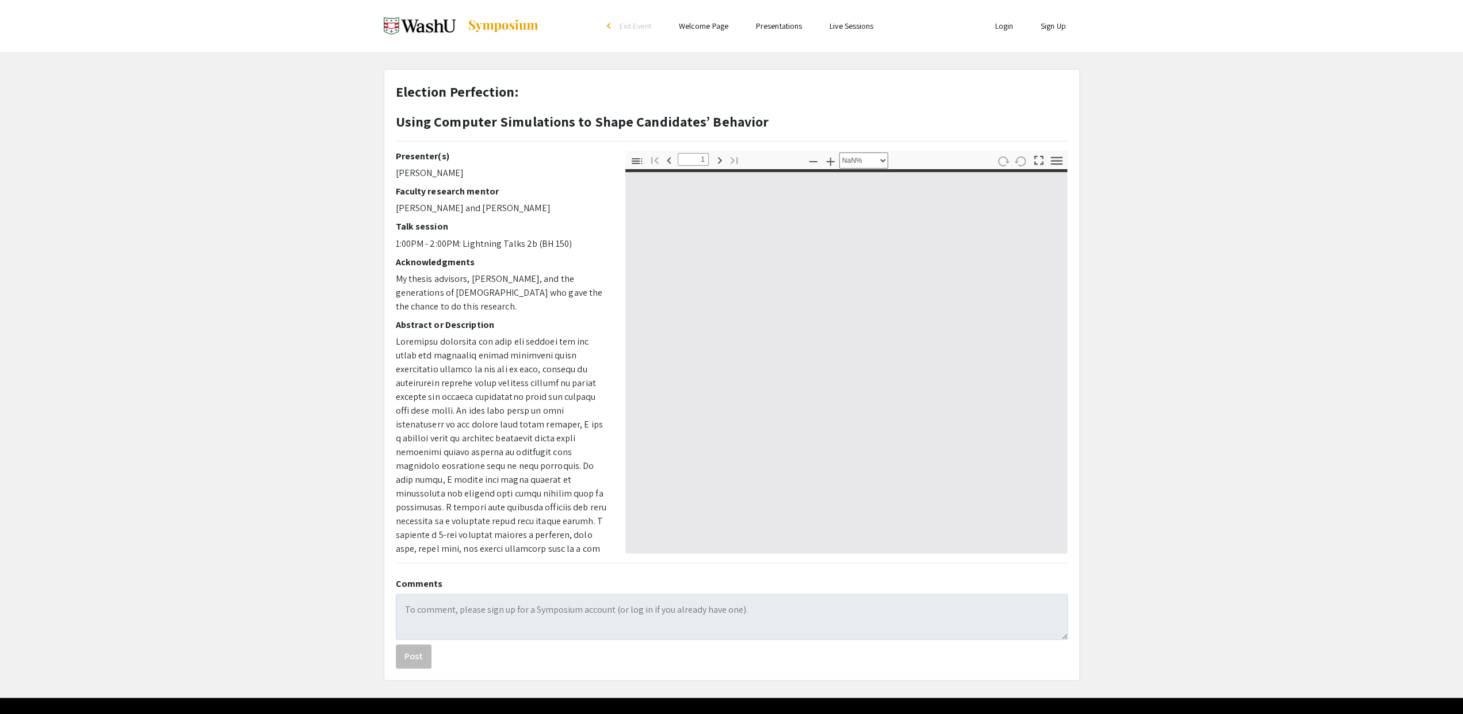
type input "0"
select select "custom"
type input "1"
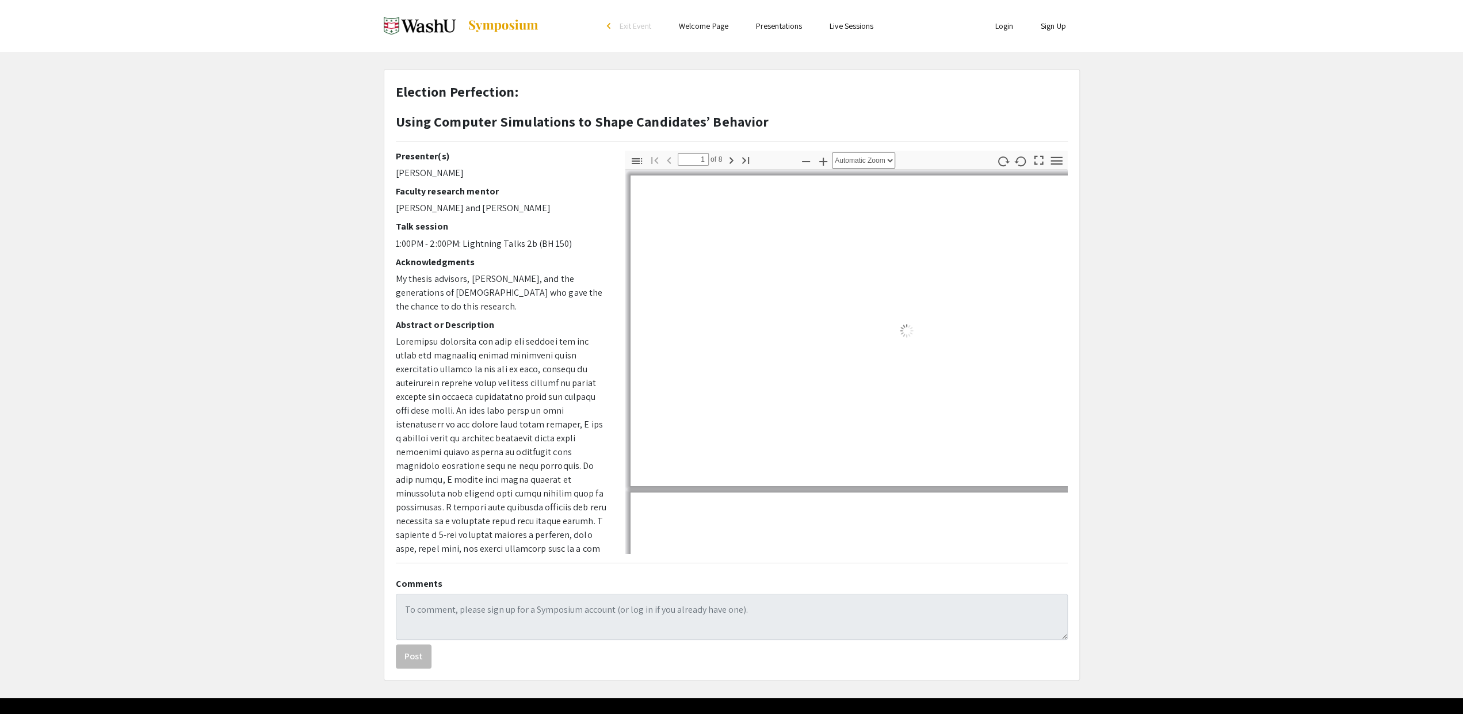
select select "auto"
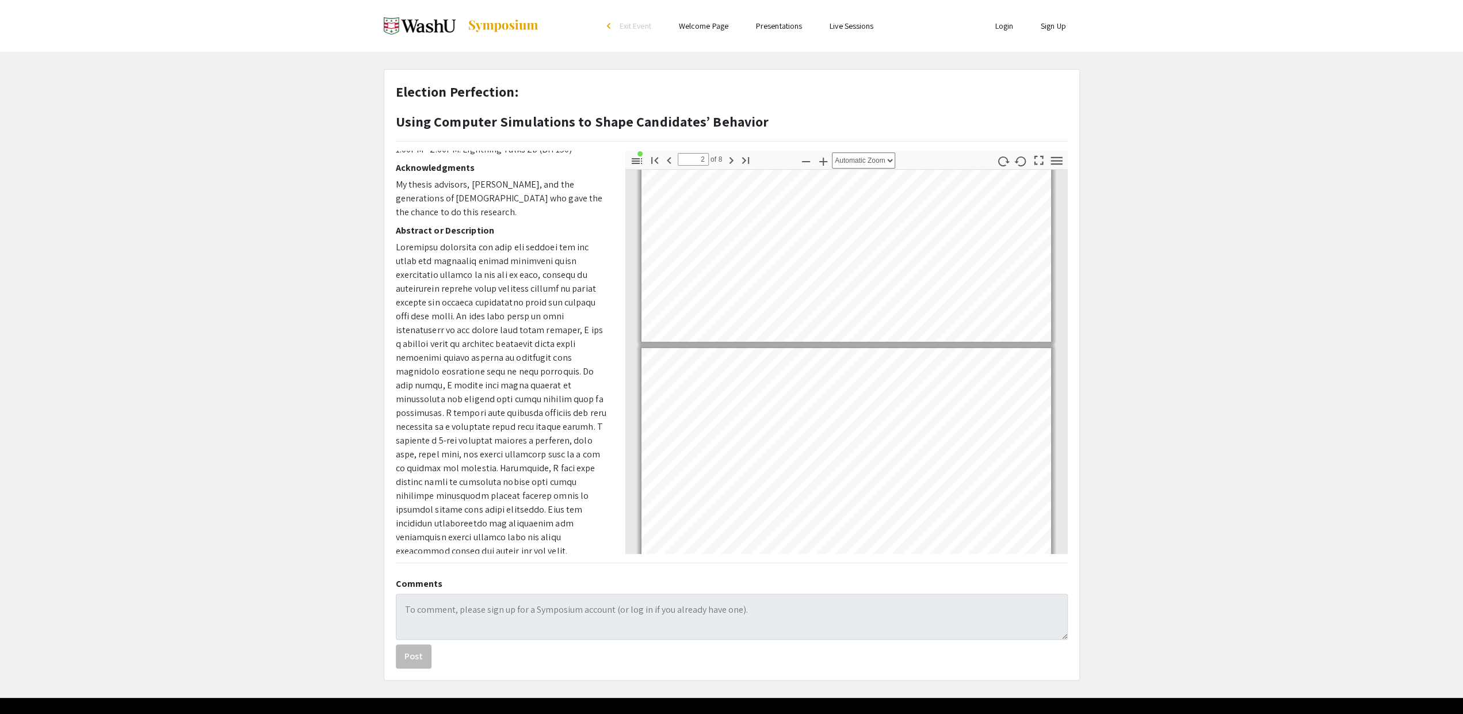
scroll to position [22, 0]
type input "1"
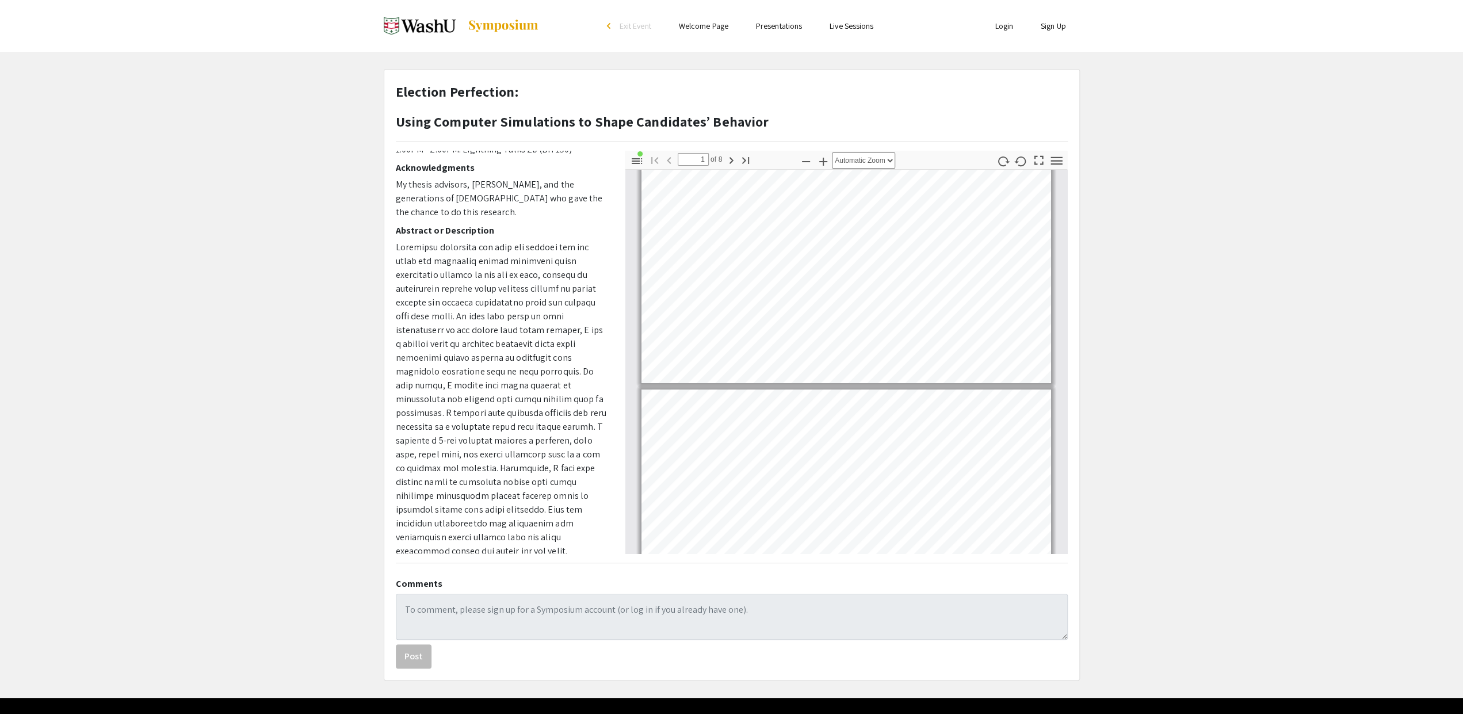
scroll to position [0, 0]
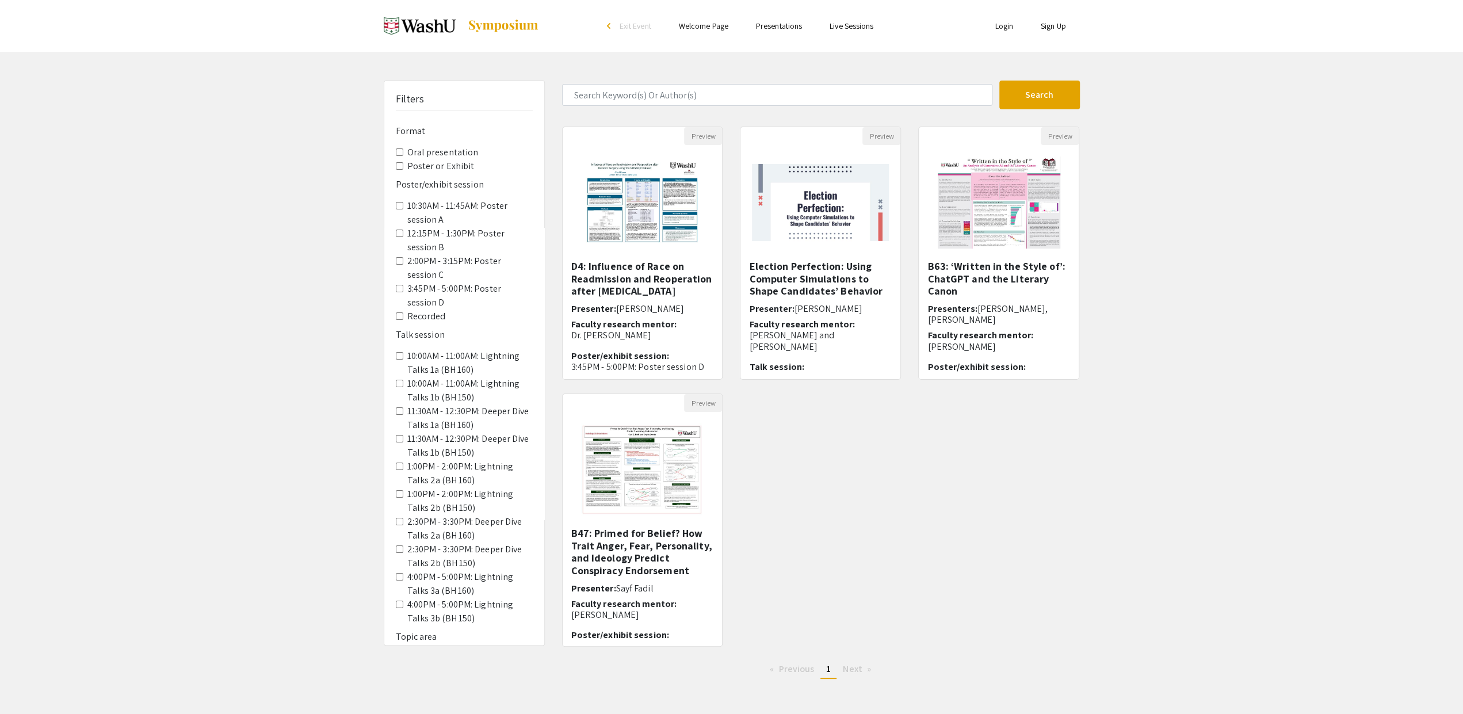
scroll to position [786, 0]
